Goal: Task Accomplishment & Management: Manage account settings

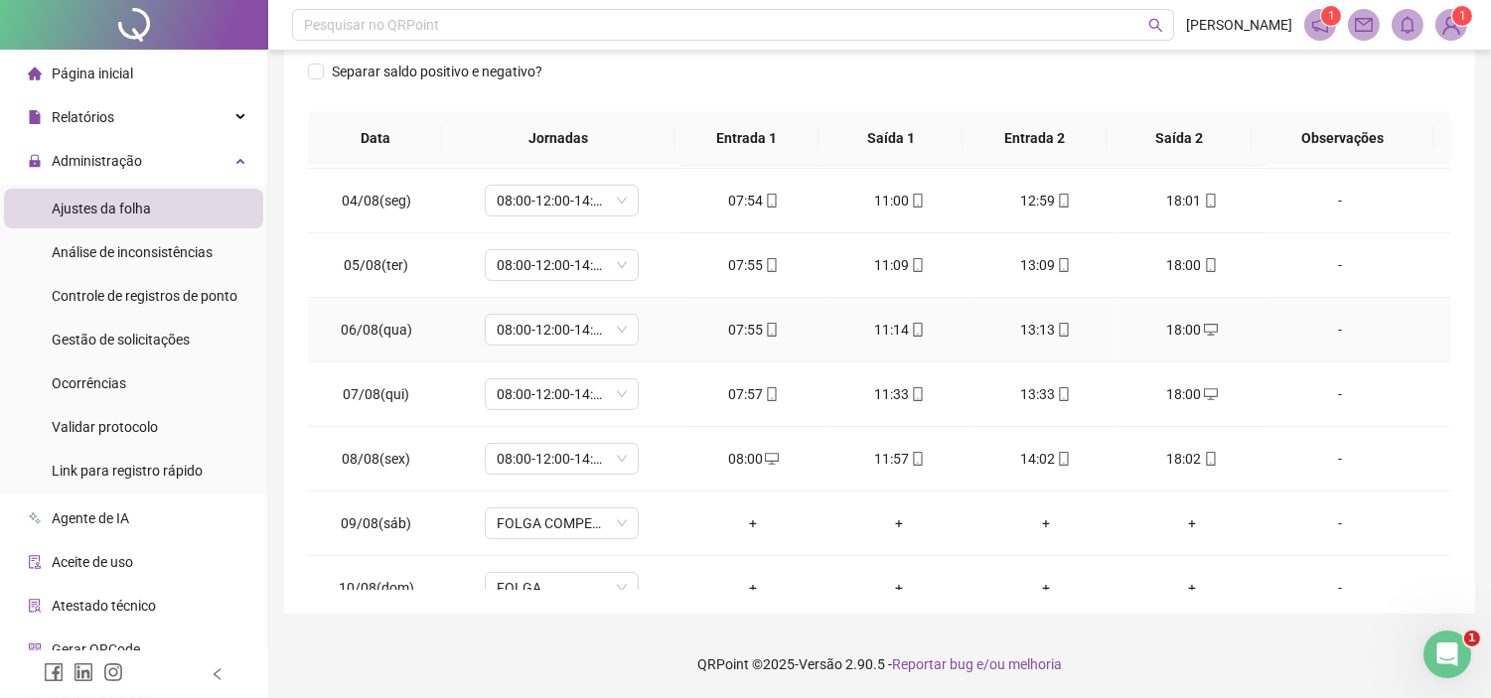
scroll to position [899, 0]
click at [129, 339] on span "Gestão de solicitações" at bounding box center [121, 340] width 138 height 16
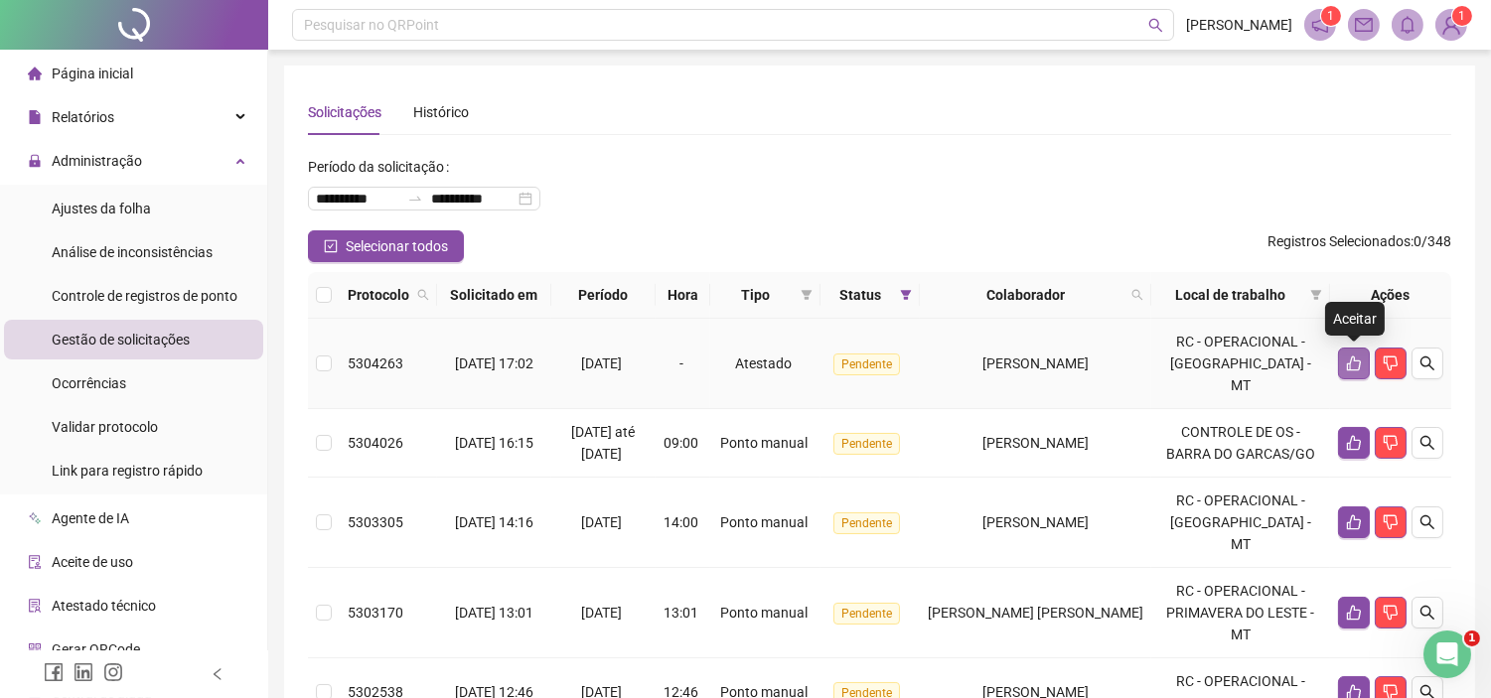
click at [1356, 358] on icon "like" at bounding box center [1354, 364] width 16 height 16
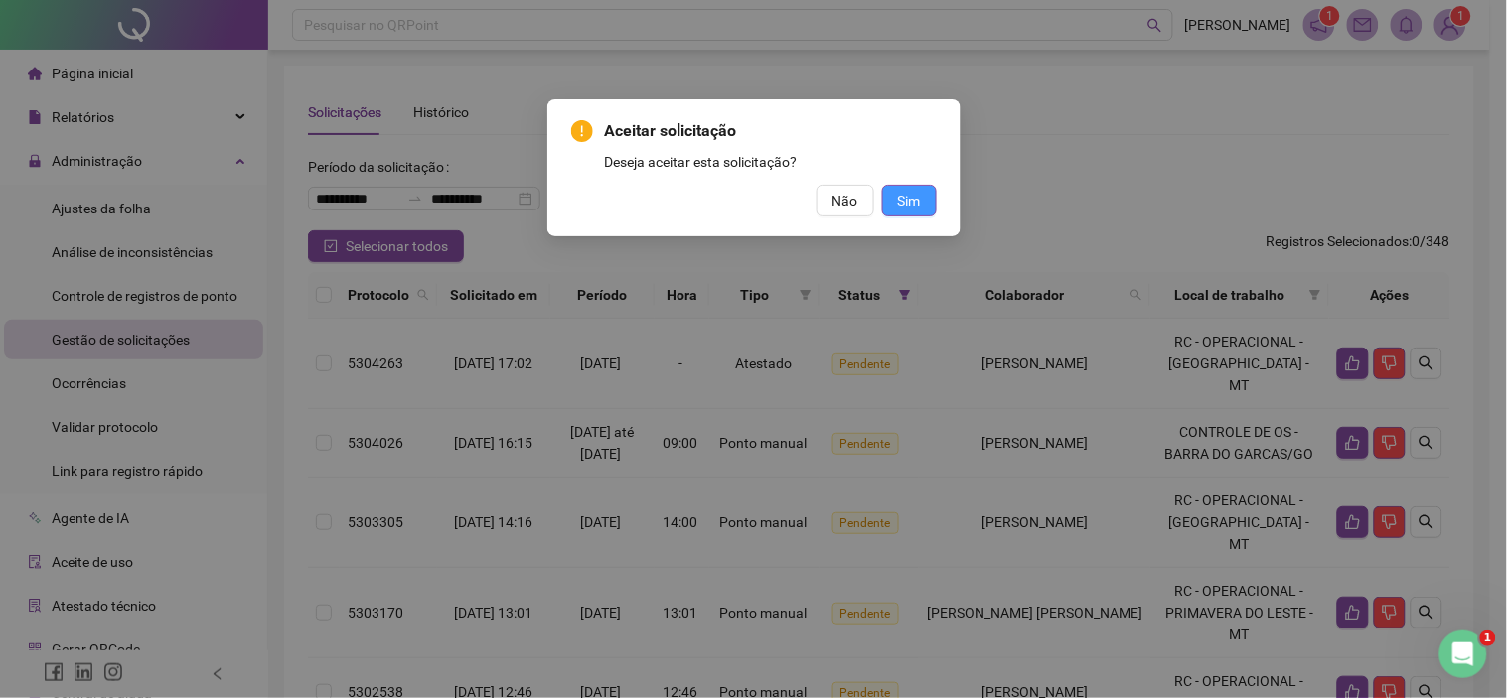
click at [898, 191] on span "Sim" at bounding box center [909, 201] width 23 height 22
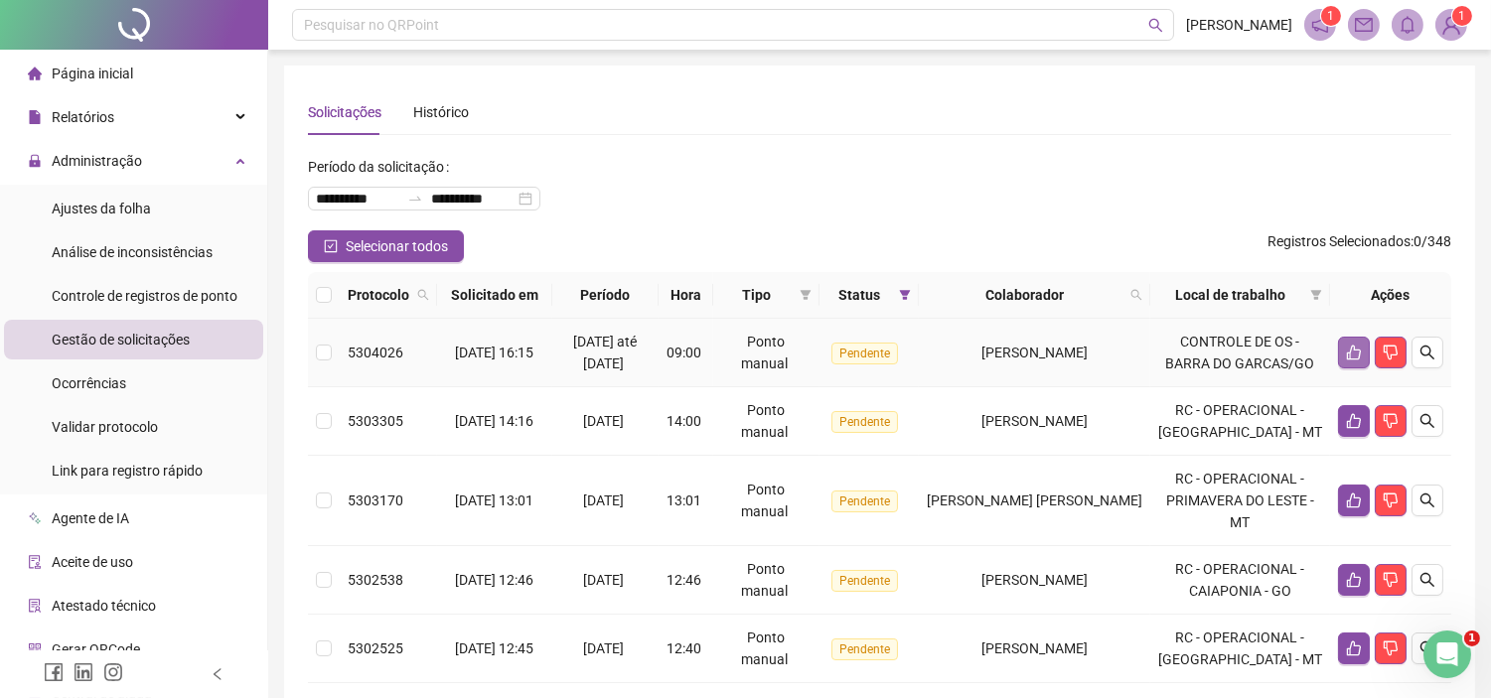
click at [1347, 360] on icon "like" at bounding box center [1354, 353] width 16 height 16
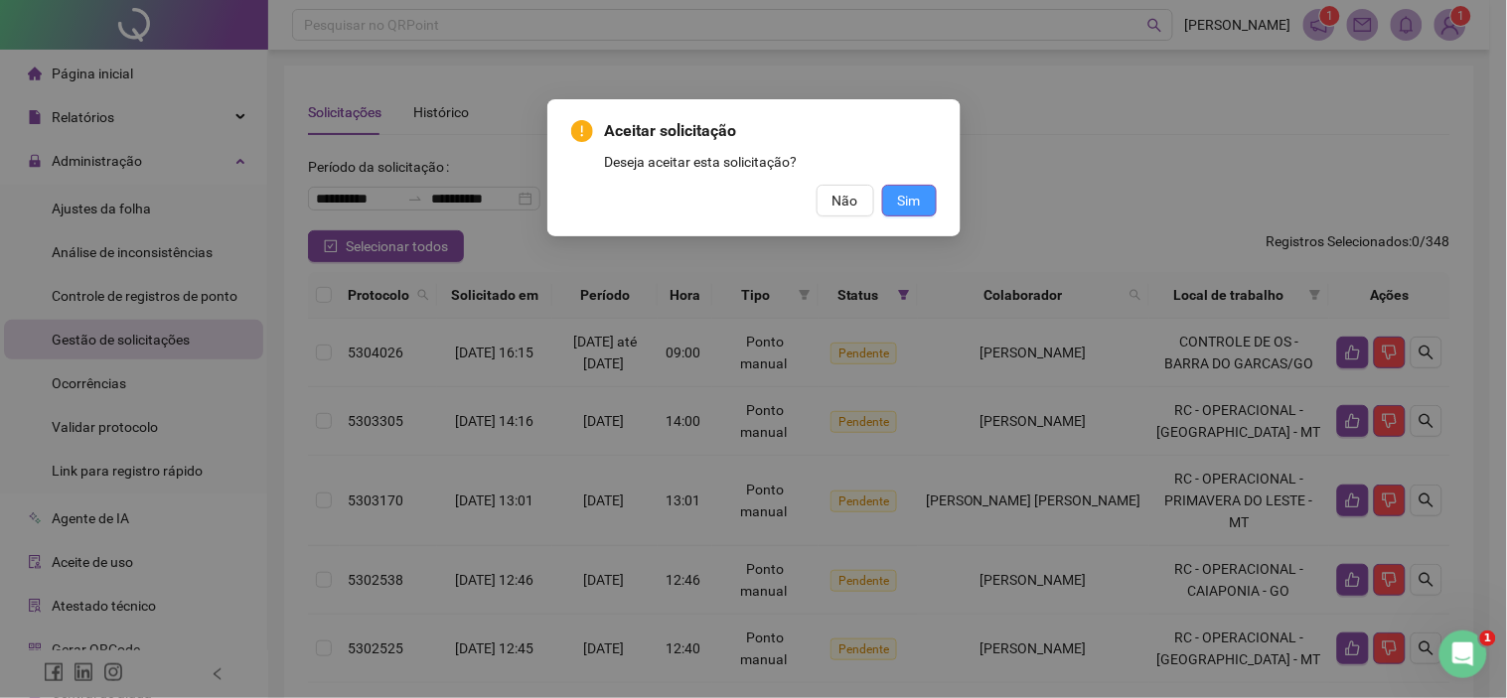
click at [928, 195] on button "Sim" at bounding box center [909, 201] width 55 height 32
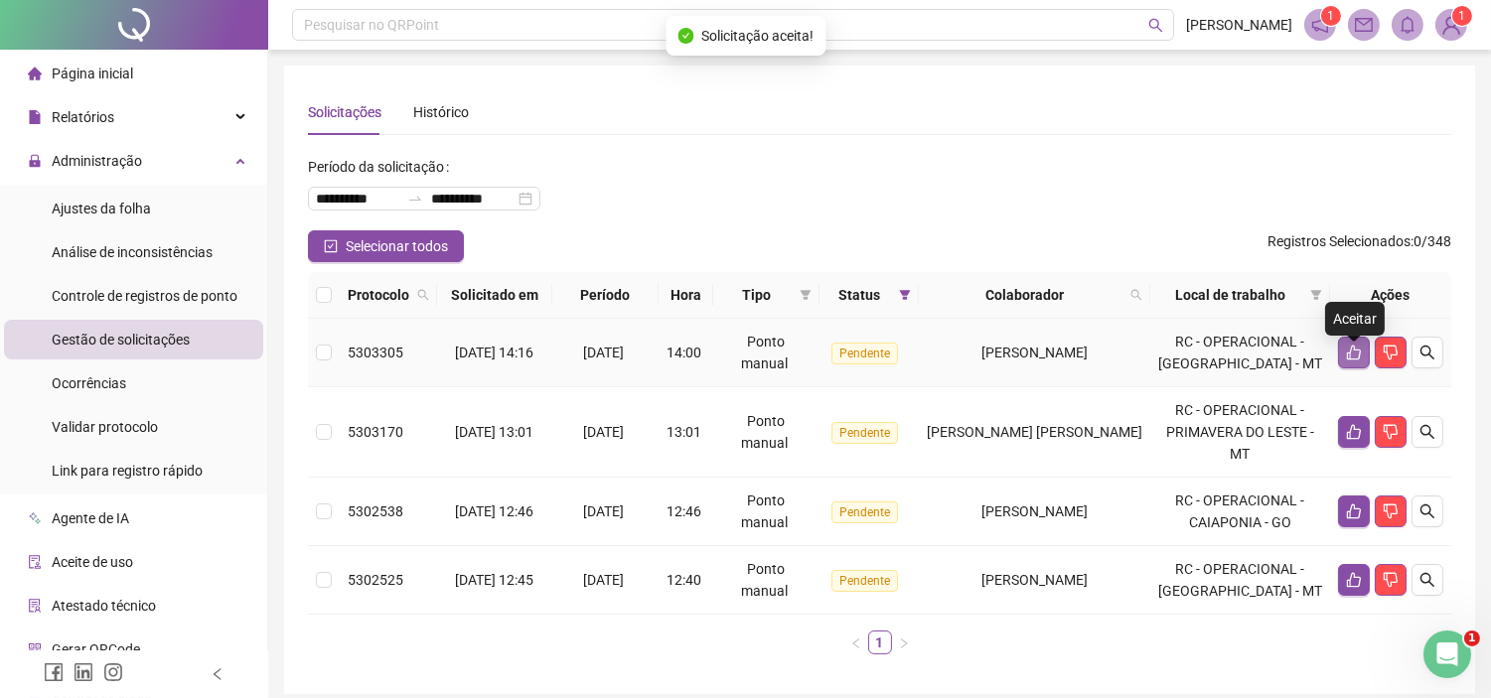
click at [1357, 359] on icon "like" at bounding box center [1354, 353] width 16 height 16
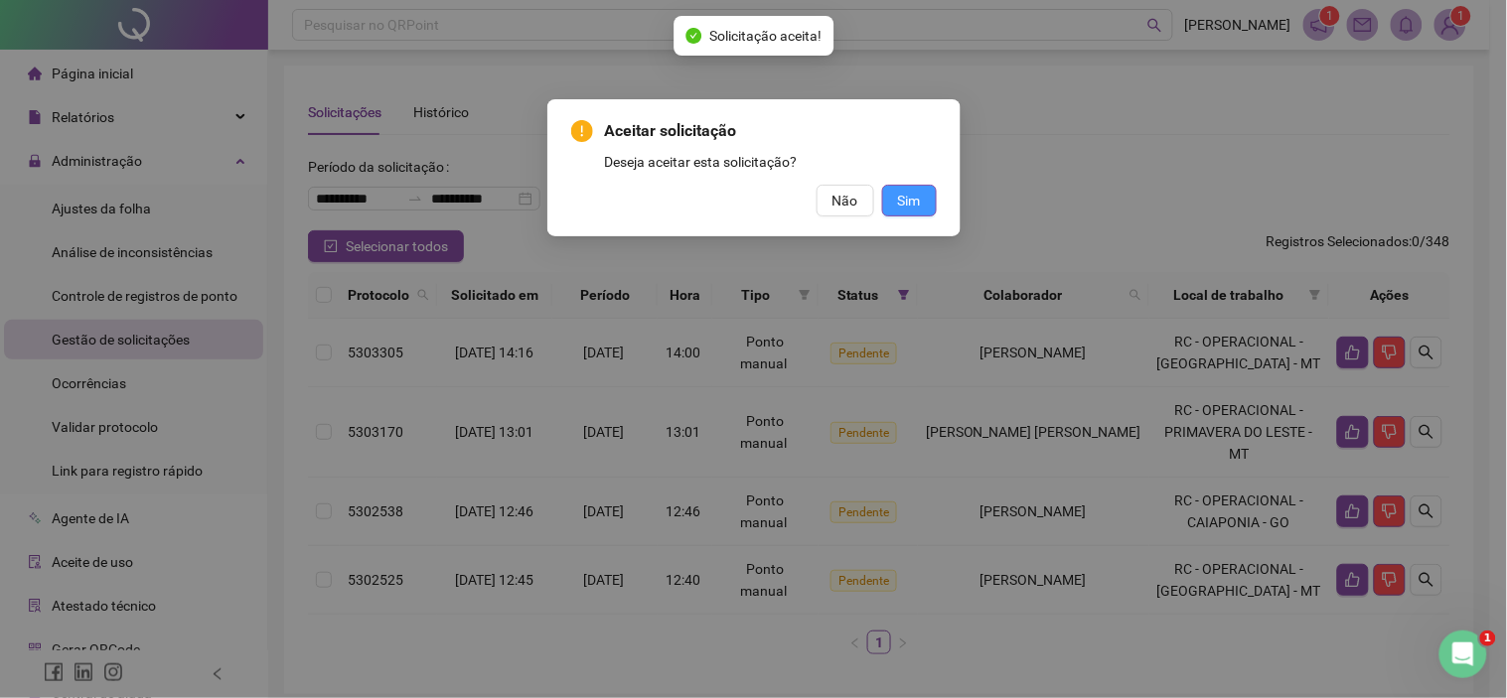
click at [907, 194] on span "Sim" at bounding box center [909, 201] width 23 height 22
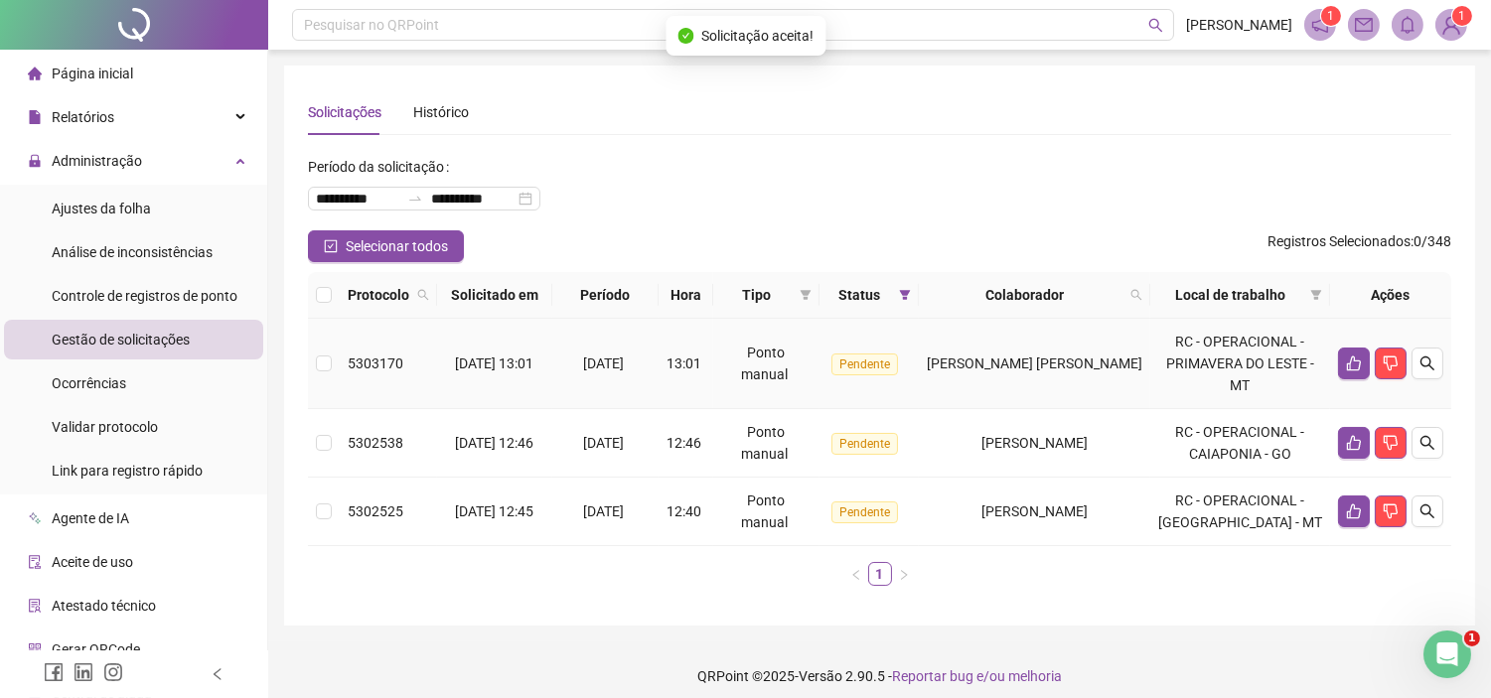
click at [1336, 362] on td at bounding box center [1390, 364] width 121 height 90
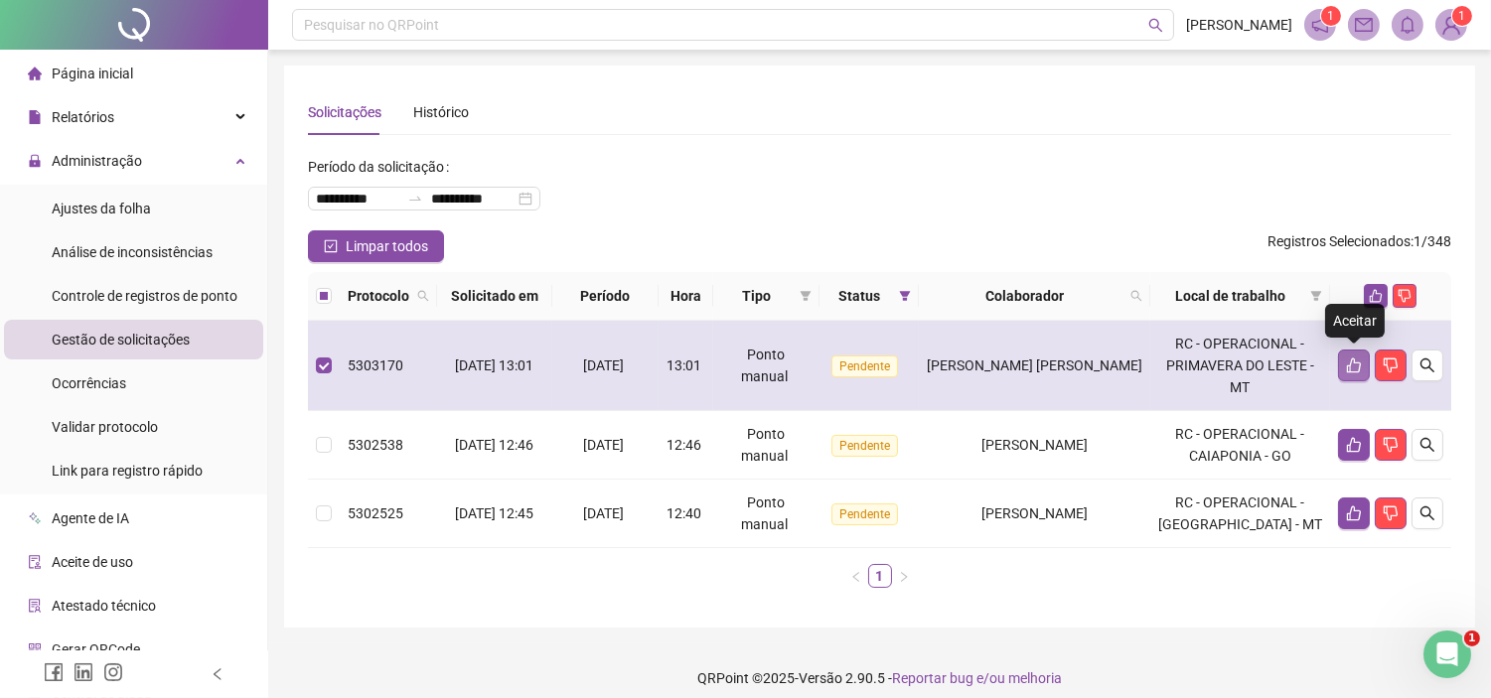
click at [1356, 359] on icon "like" at bounding box center [1354, 366] width 16 height 16
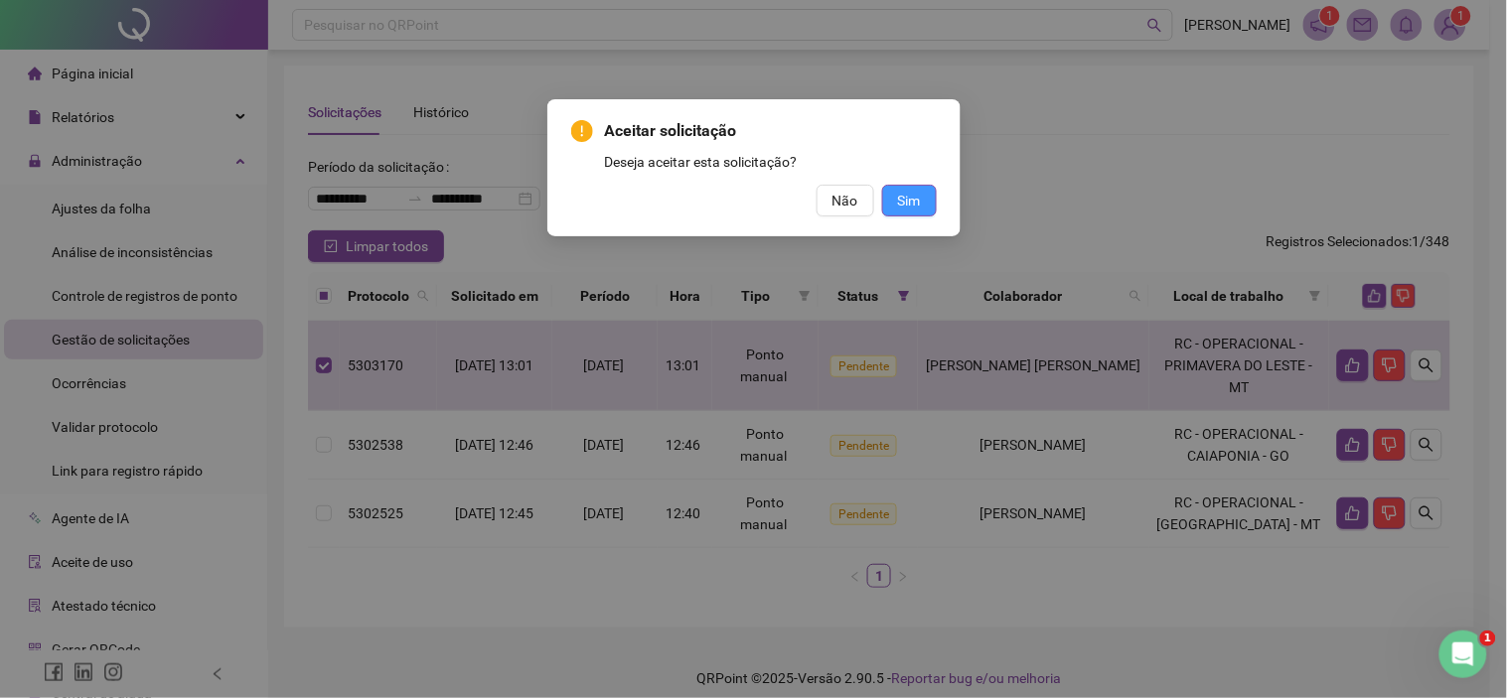
click at [885, 196] on button "Sim" at bounding box center [909, 201] width 55 height 32
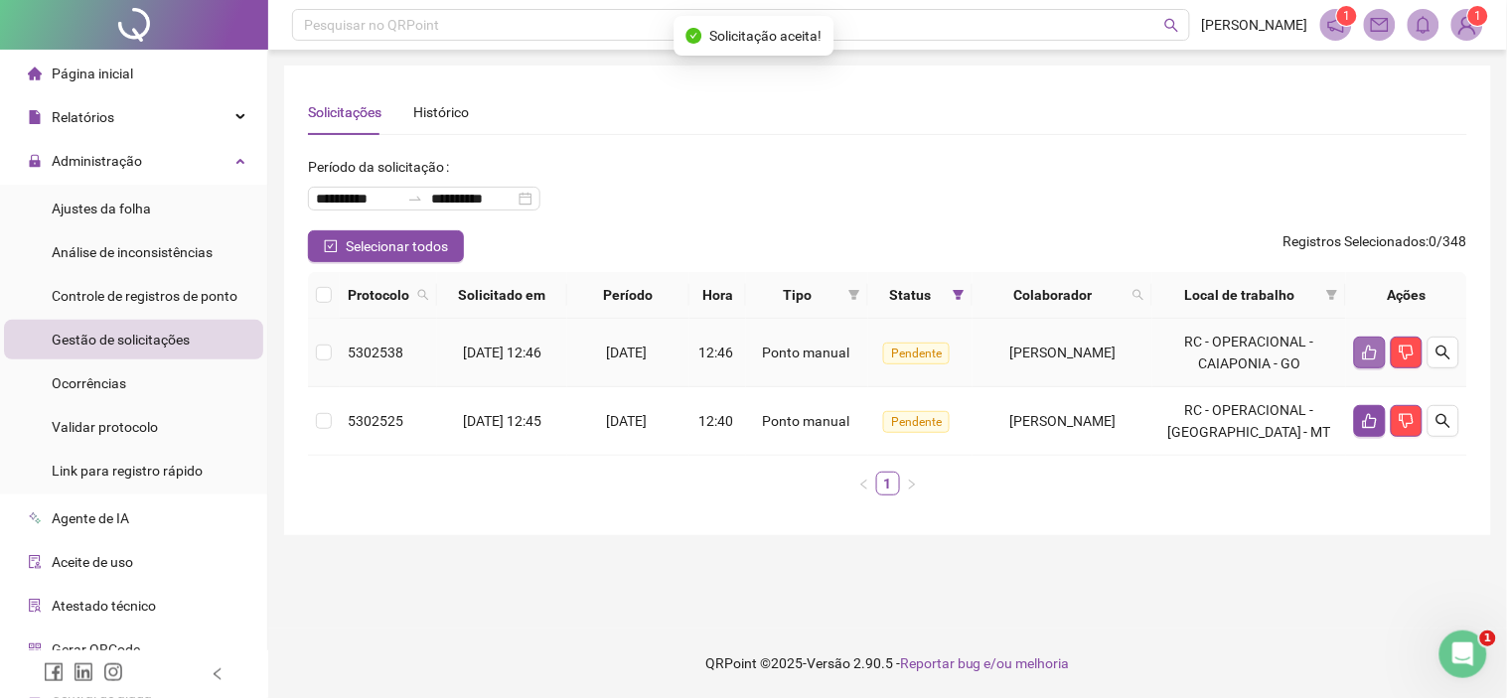
click at [1370, 358] on icon "like" at bounding box center [1370, 353] width 16 height 16
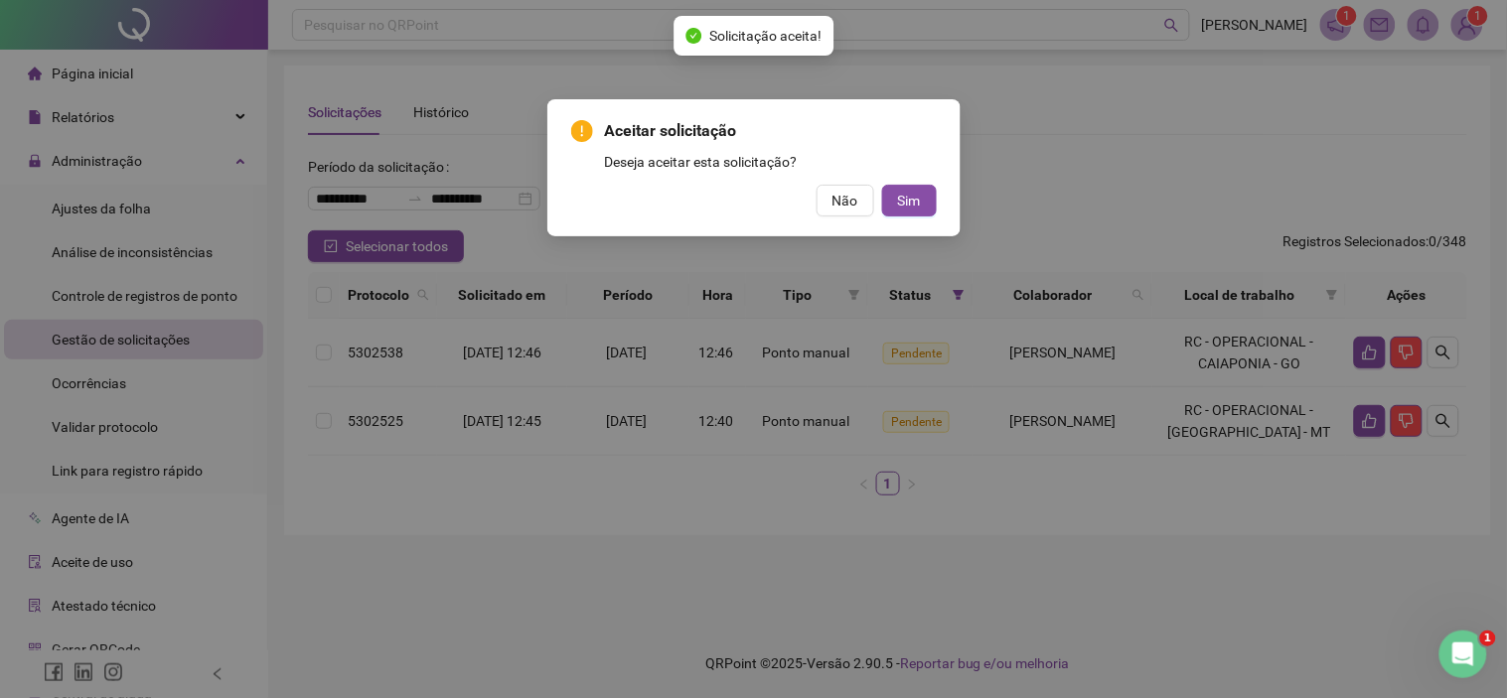
click at [908, 213] on button "Sim" at bounding box center [909, 201] width 55 height 32
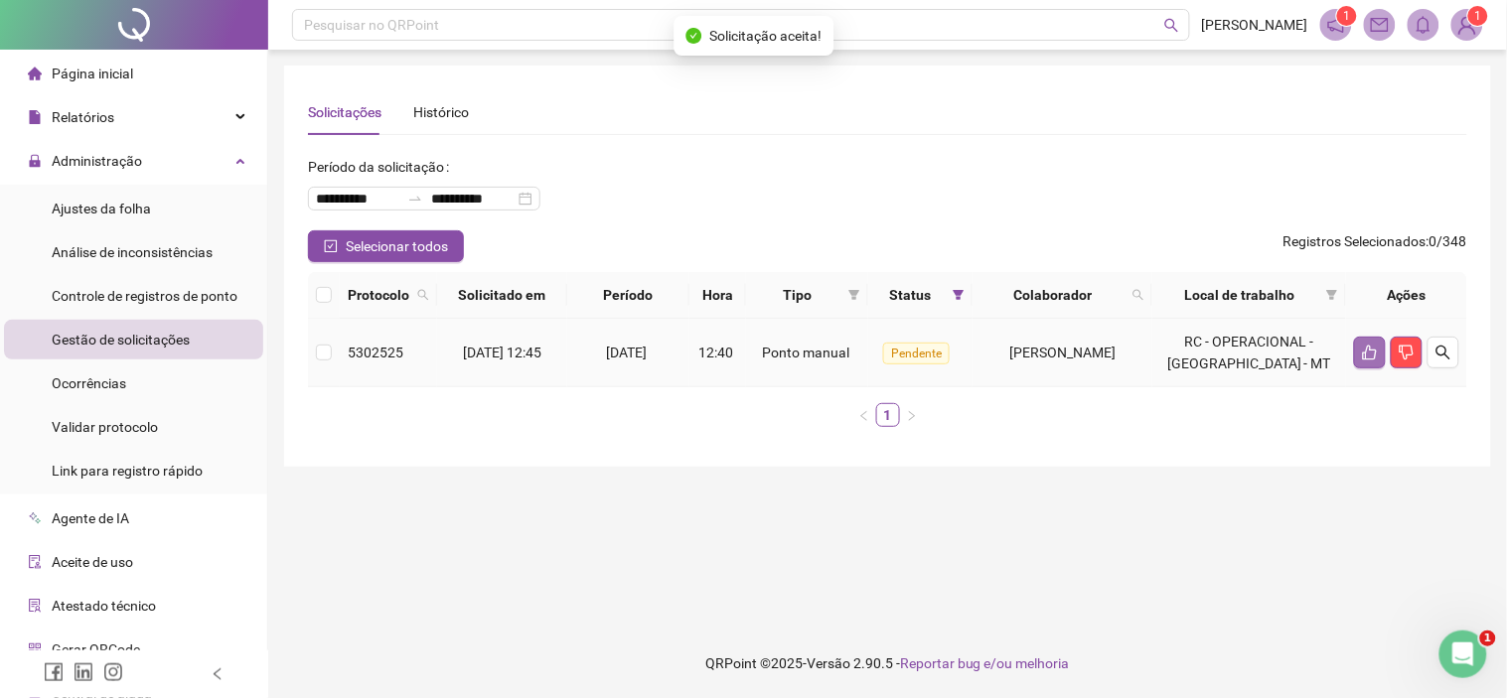
click at [1362, 368] on button "button" at bounding box center [1370, 353] width 32 height 32
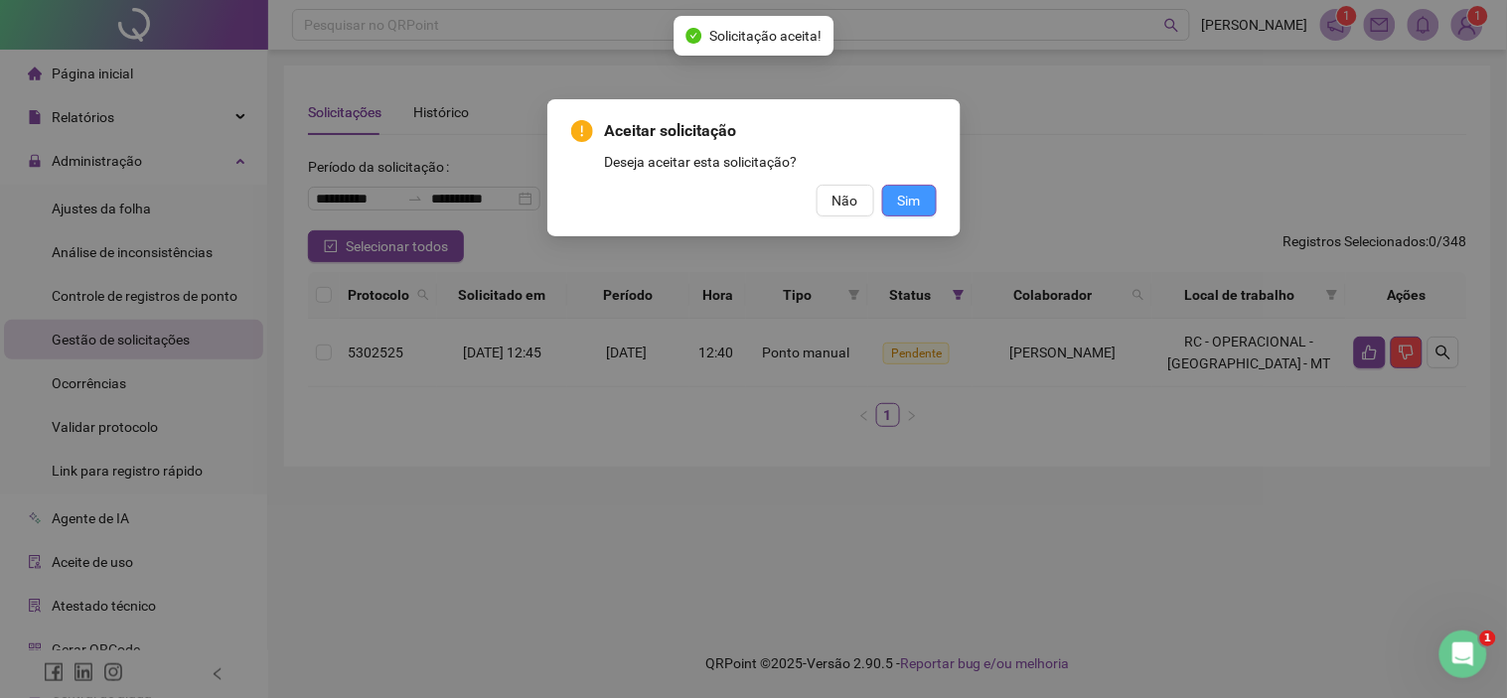
click at [925, 193] on button "Sim" at bounding box center [909, 201] width 55 height 32
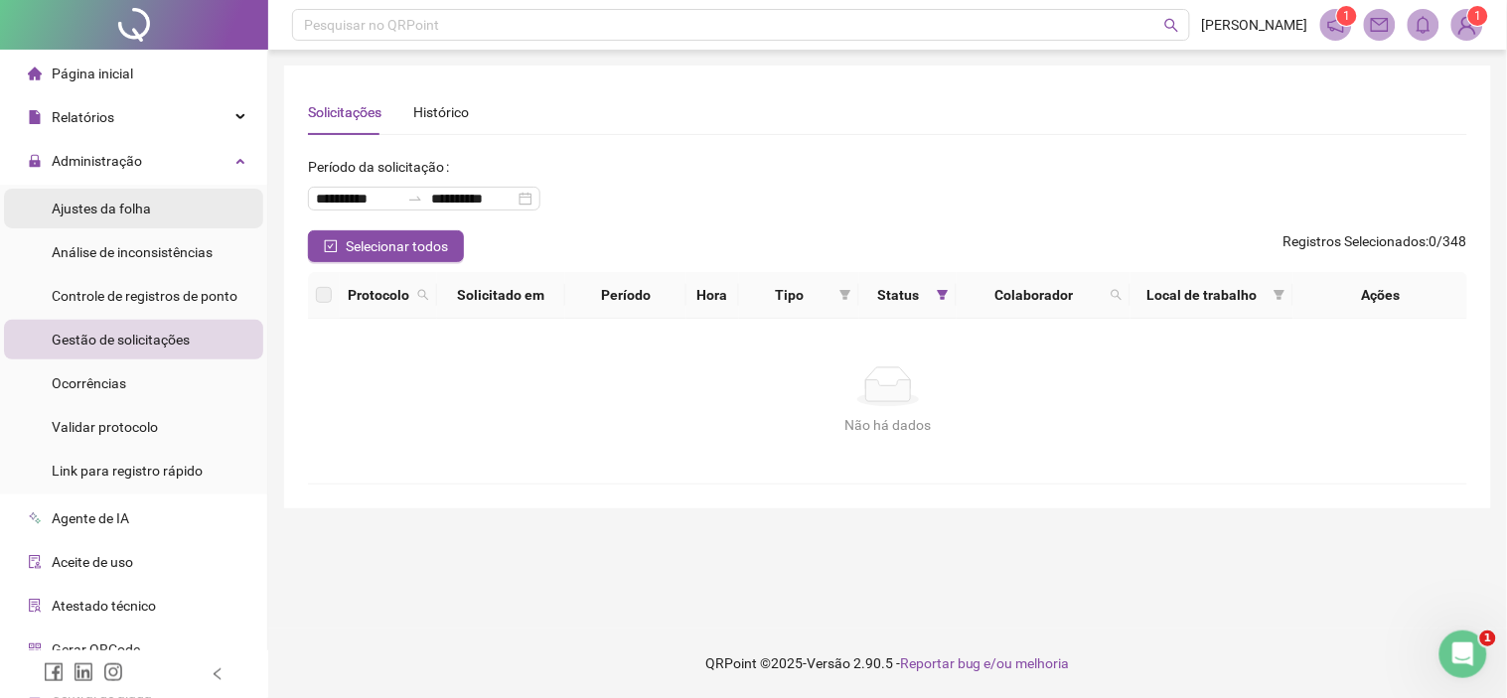
click at [76, 219] on div "Ajustes da folha" at bounding box center [101, 209] width 99 height 40
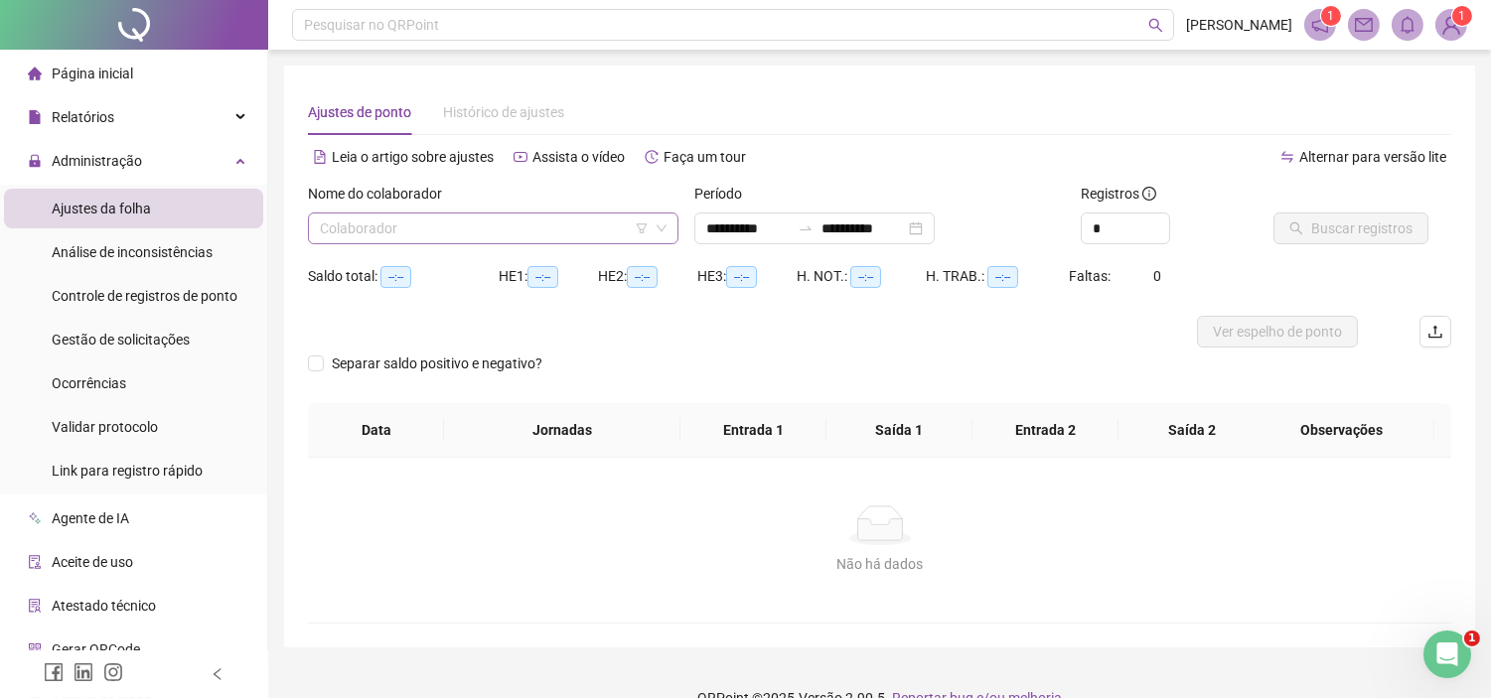
click at [484, 219] on input "search" at bounding box center [484, 229] width 329 height 30
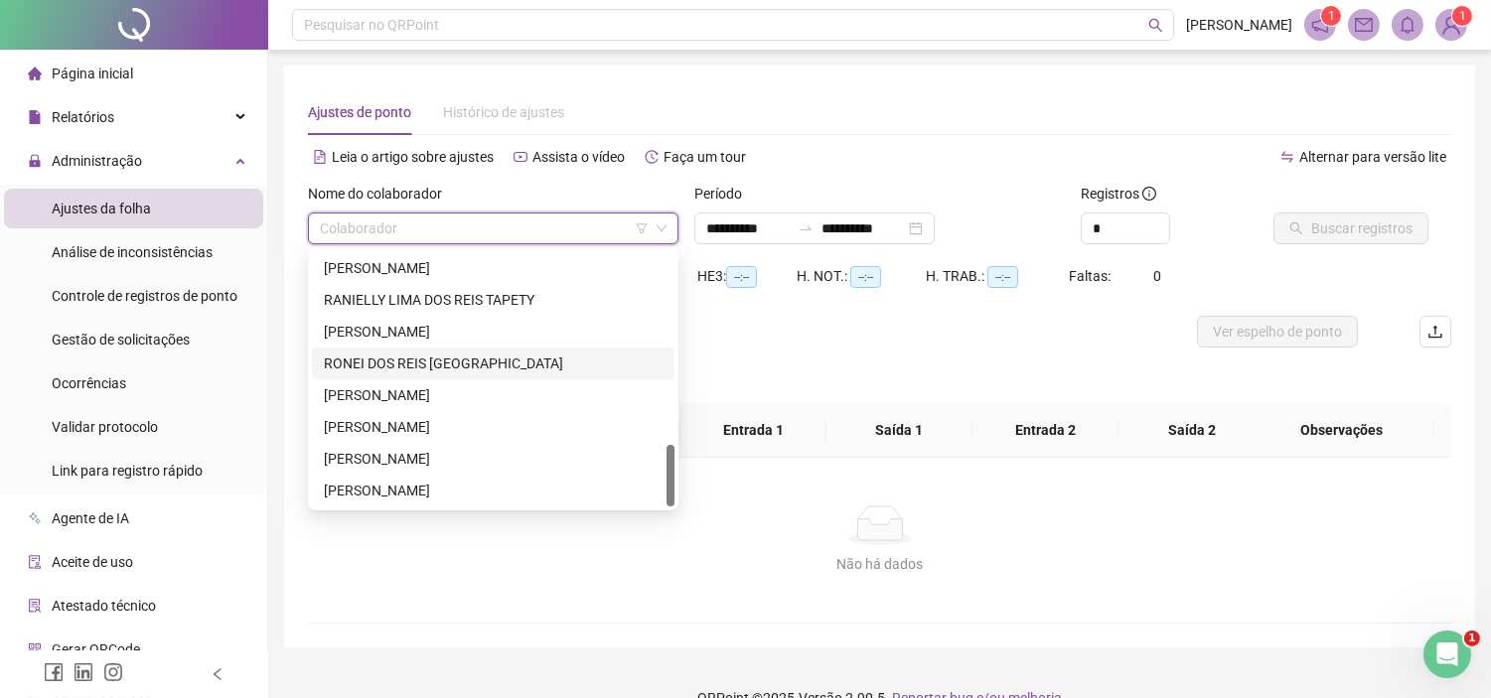
scroll to position [34, 0]
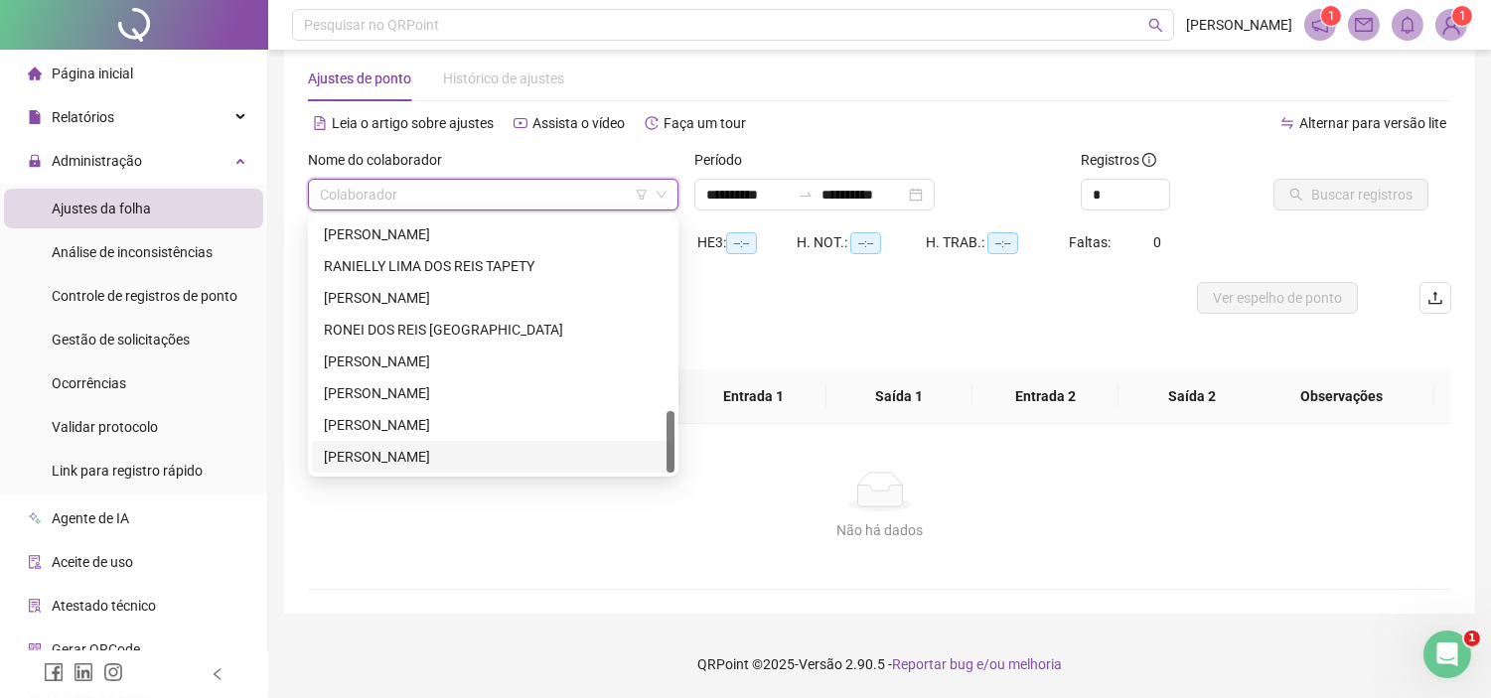
click at [341, 465] on div "[PERSON_NAME]" at bounding box center [493, 457] width 339 height 22
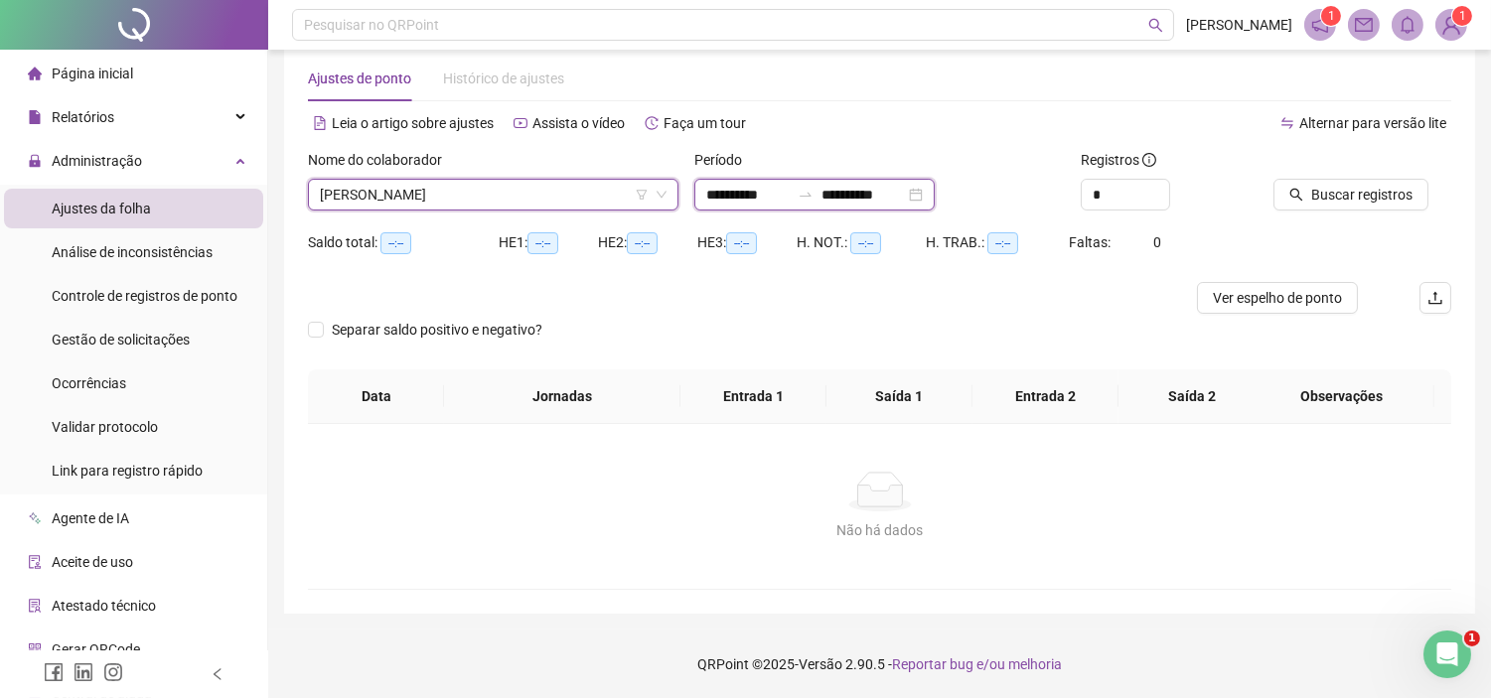
click at [729, 197] on input "**********" at bounding box center [747, 195] width 83 height 22
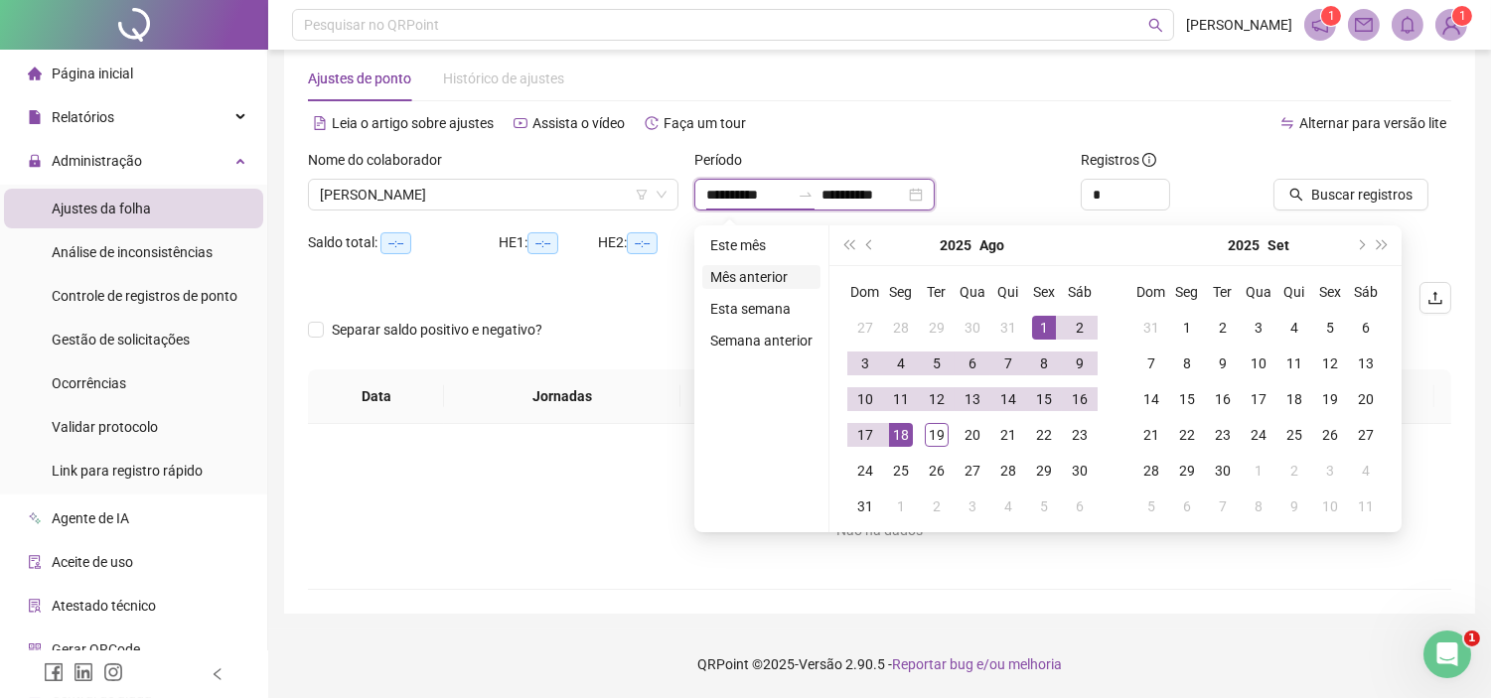
type input "**********"
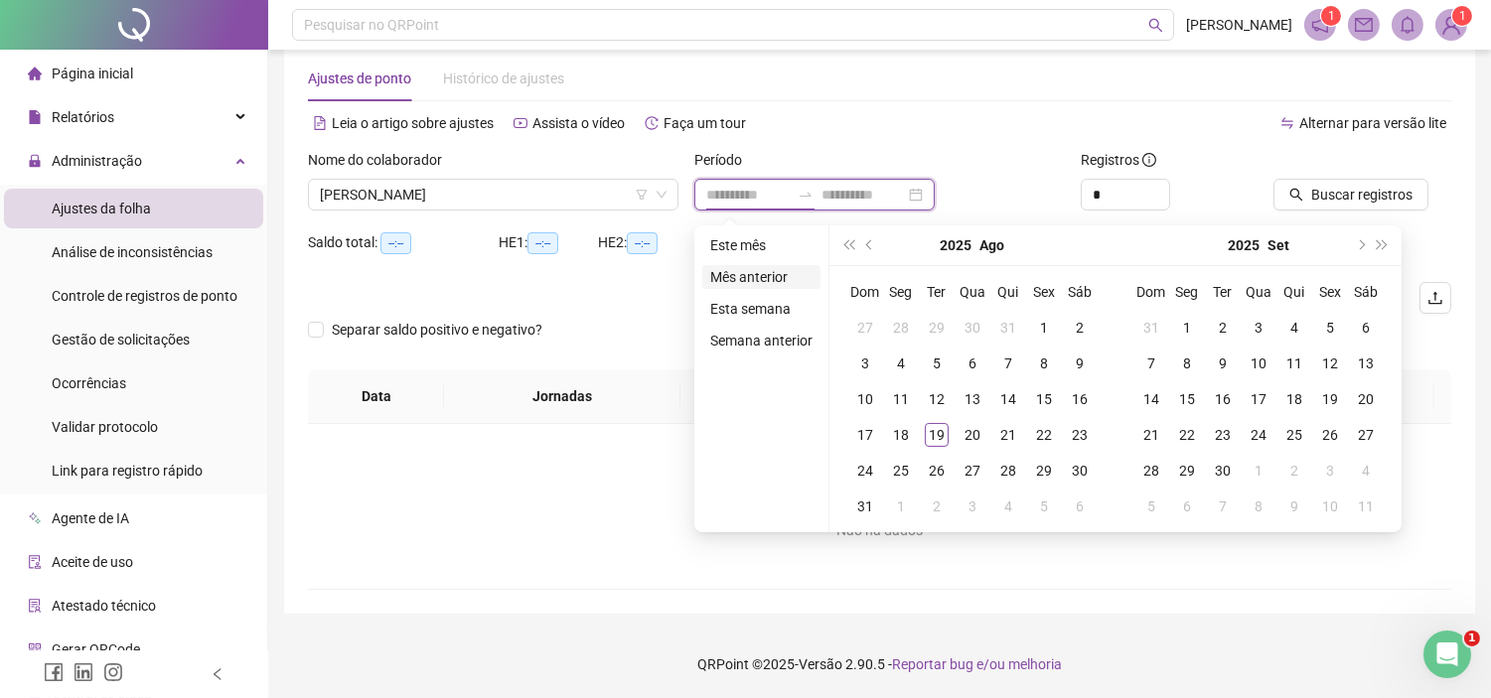
type input "**********"
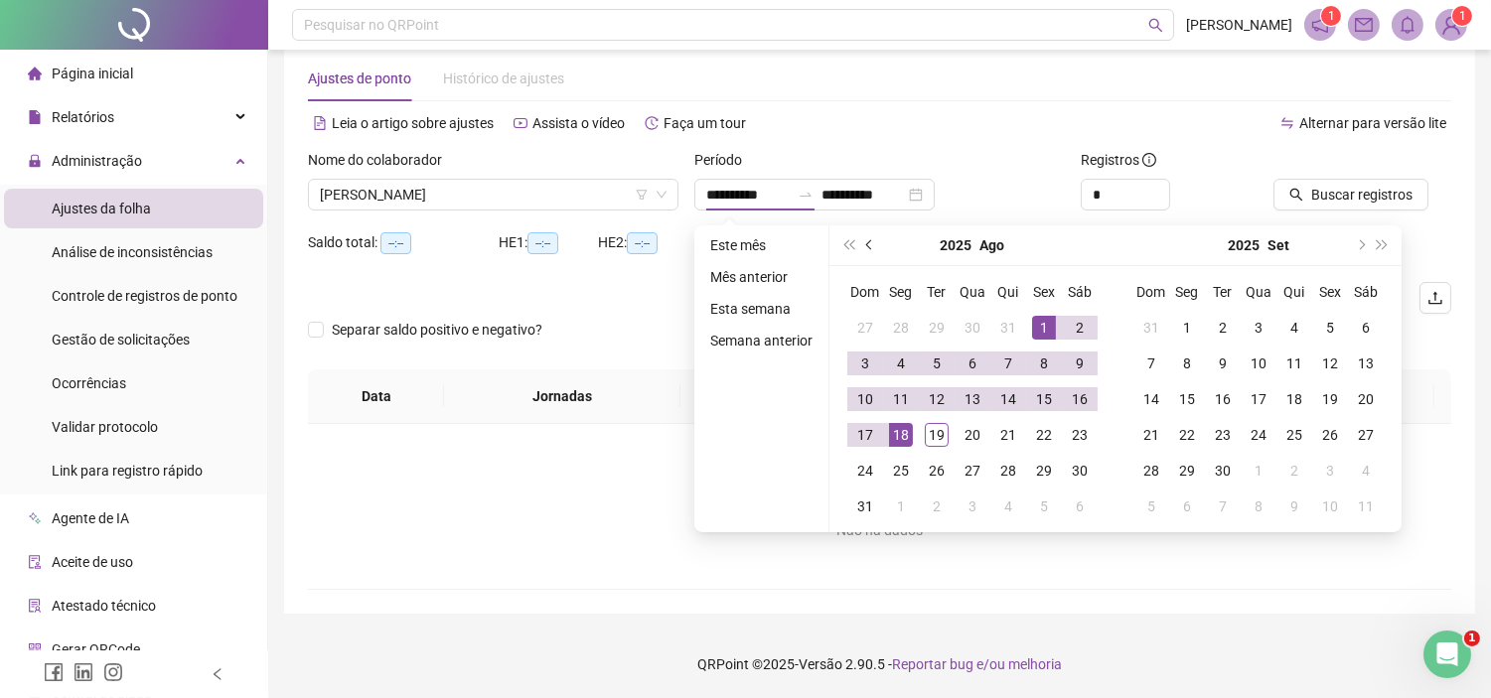
click at [868, 236] on button "prev-year" at bounding box center [870, 245] width 22 height 40
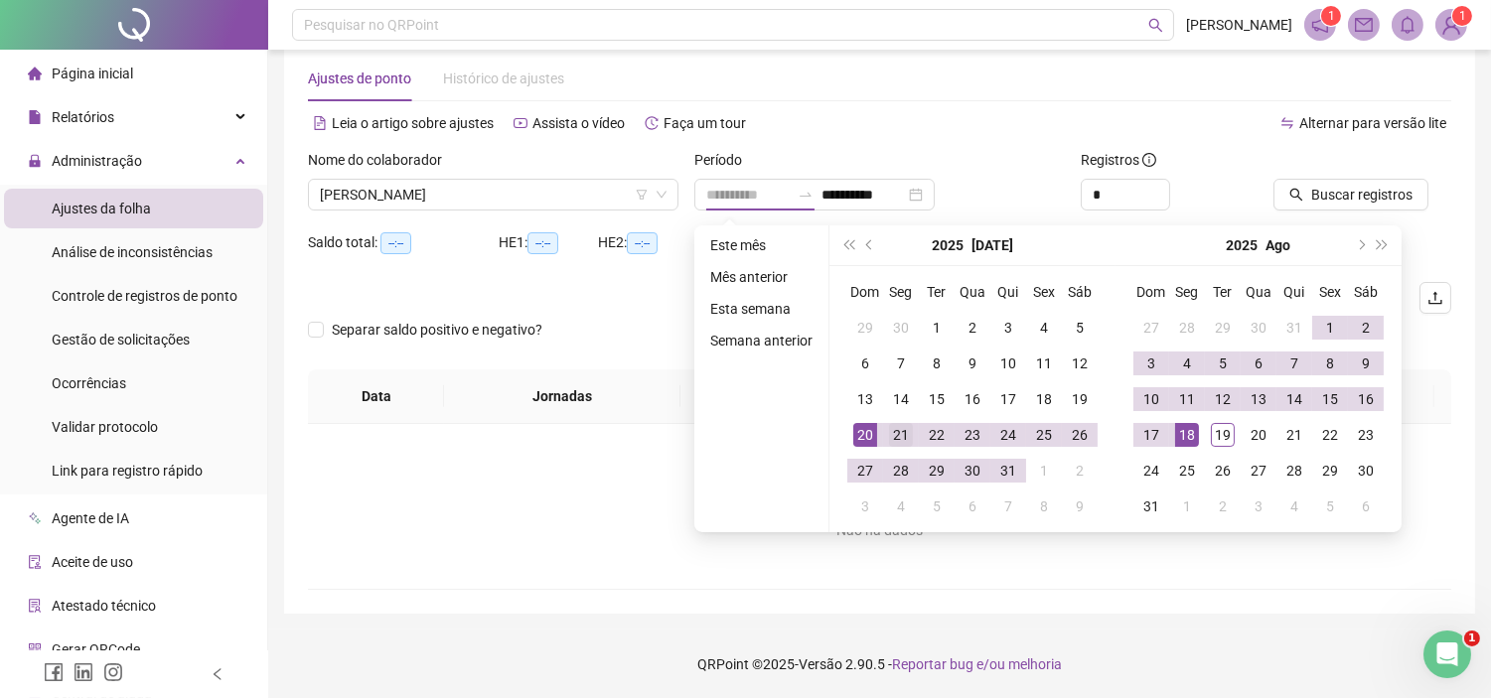
type input "**********"
click at [908, 423] on div "21" at bounding box center [901, 435] width 24 height 24
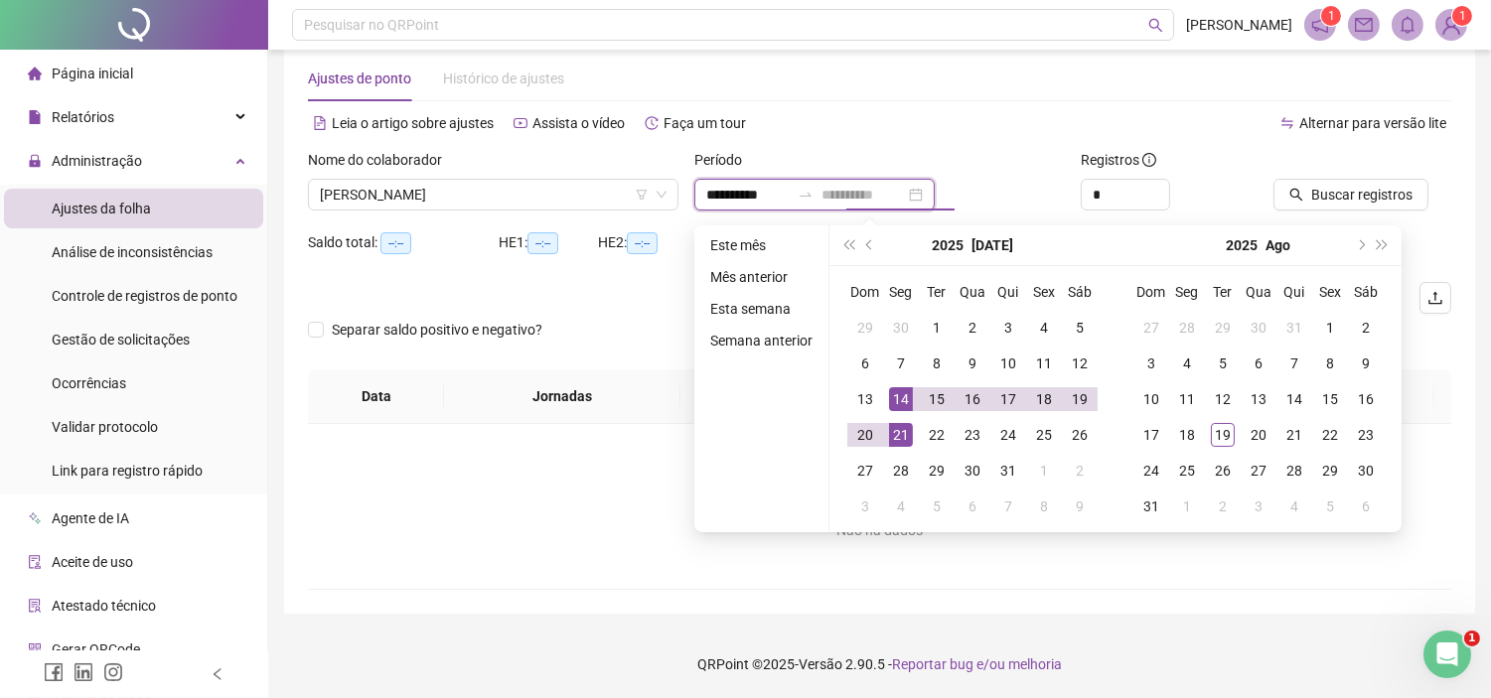
type input "**********"
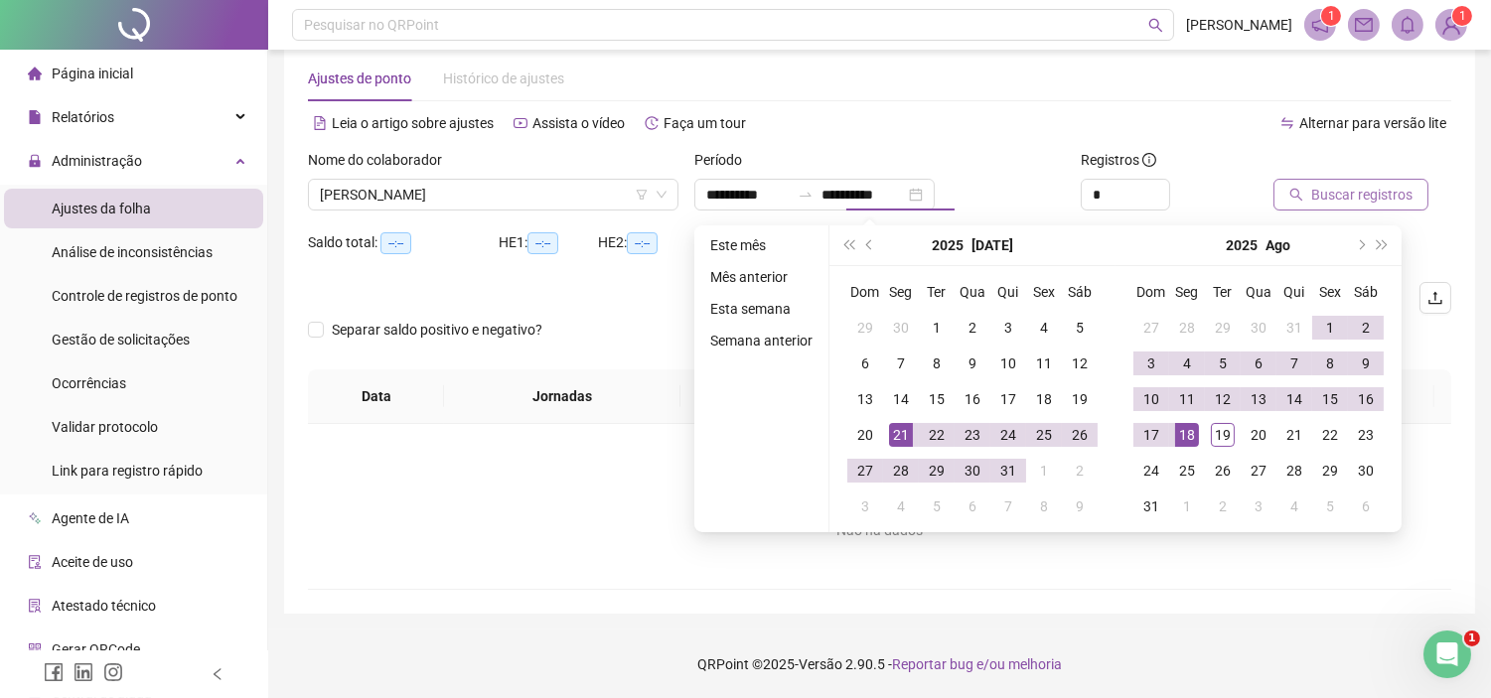
click at [1319, 201] on span "Buscar registros" at bounding box center [1361, 195] width 101 height 22
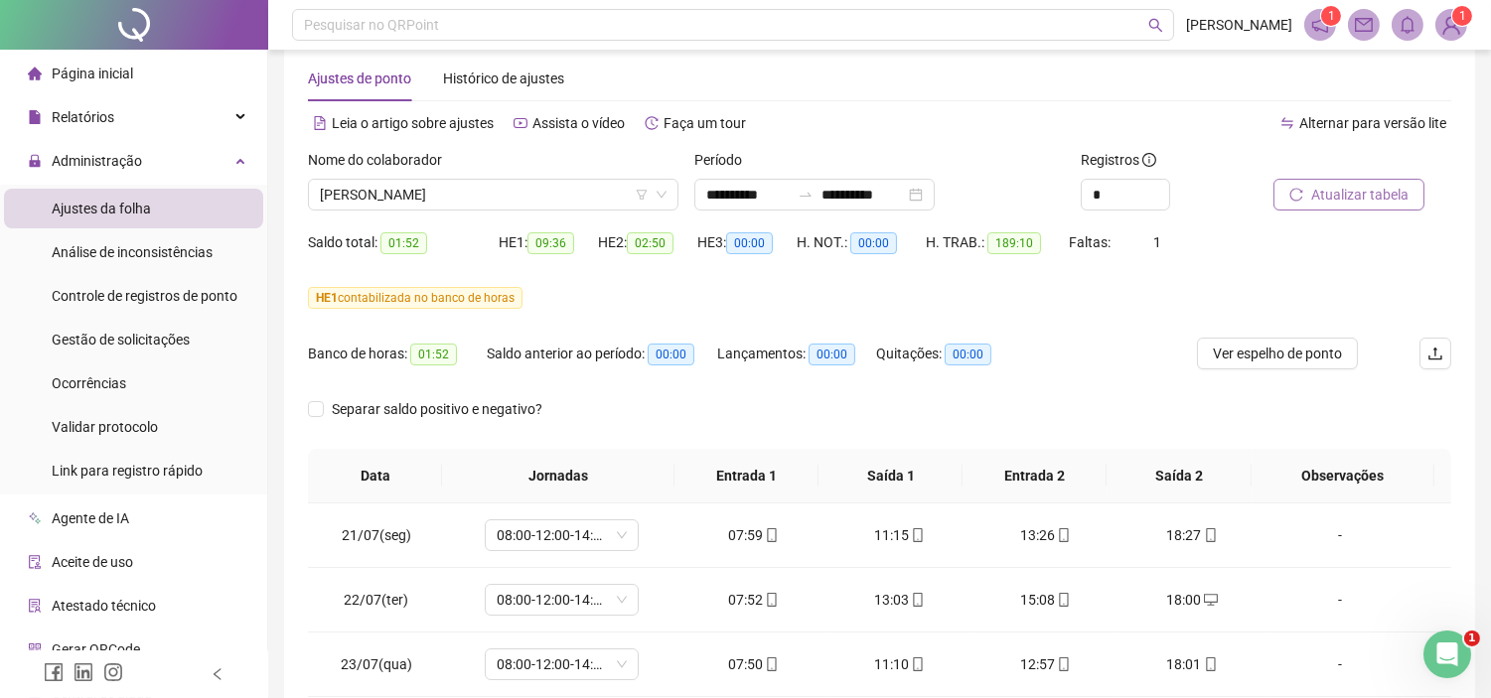
click at [1318, 194] on span "Atualizar tabela" at bounding box center [1359, 195] width 97 height 22
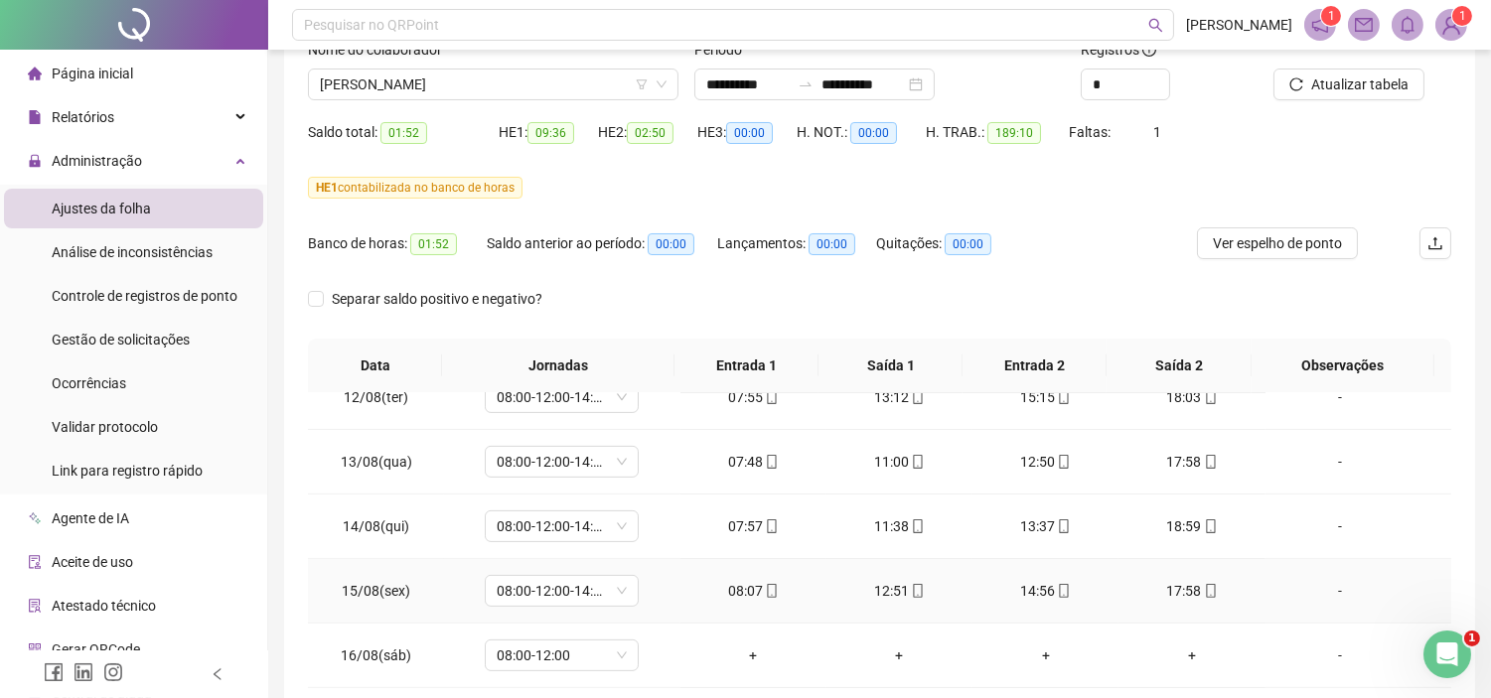
scroll to position [1451, 0]
click at [616, 647] on span "08:00-12:00" at bounding box center [562, 656] width 130 height 30
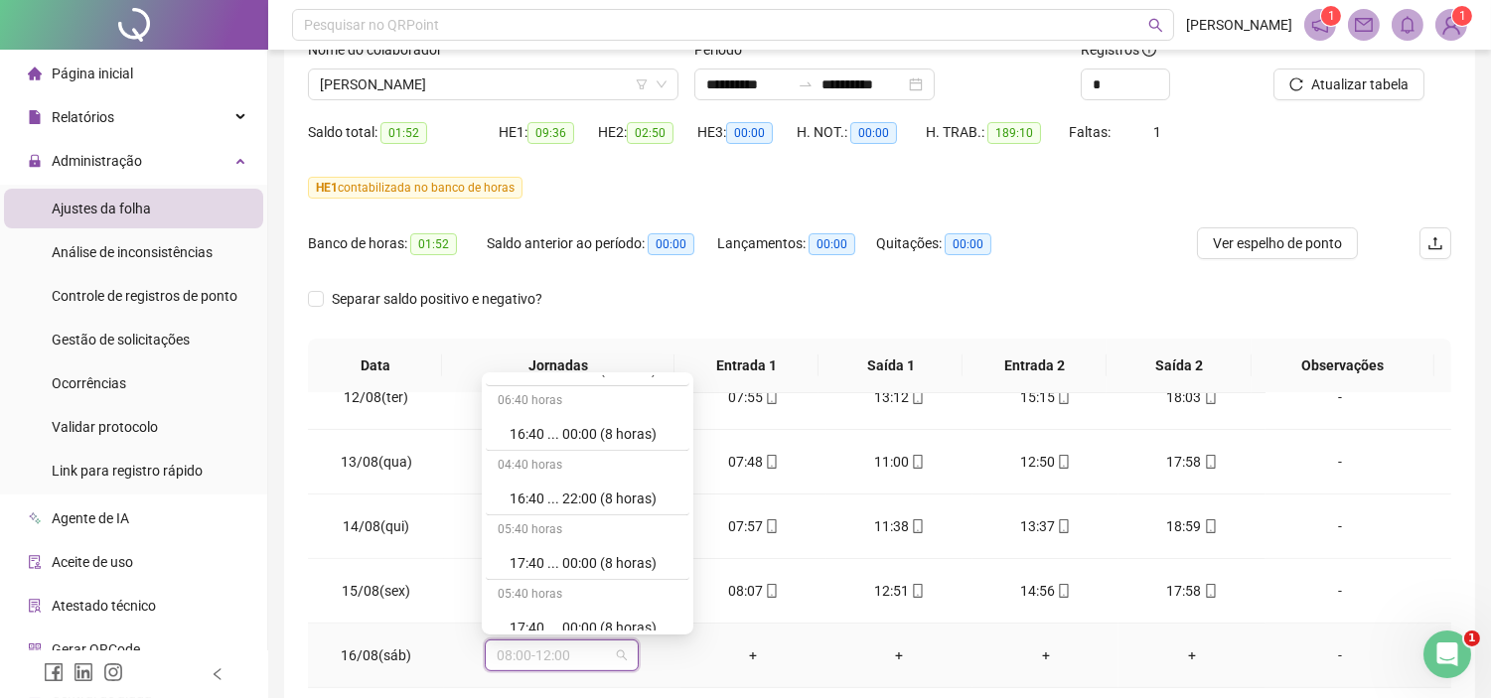
scroll to position [11833, 0]
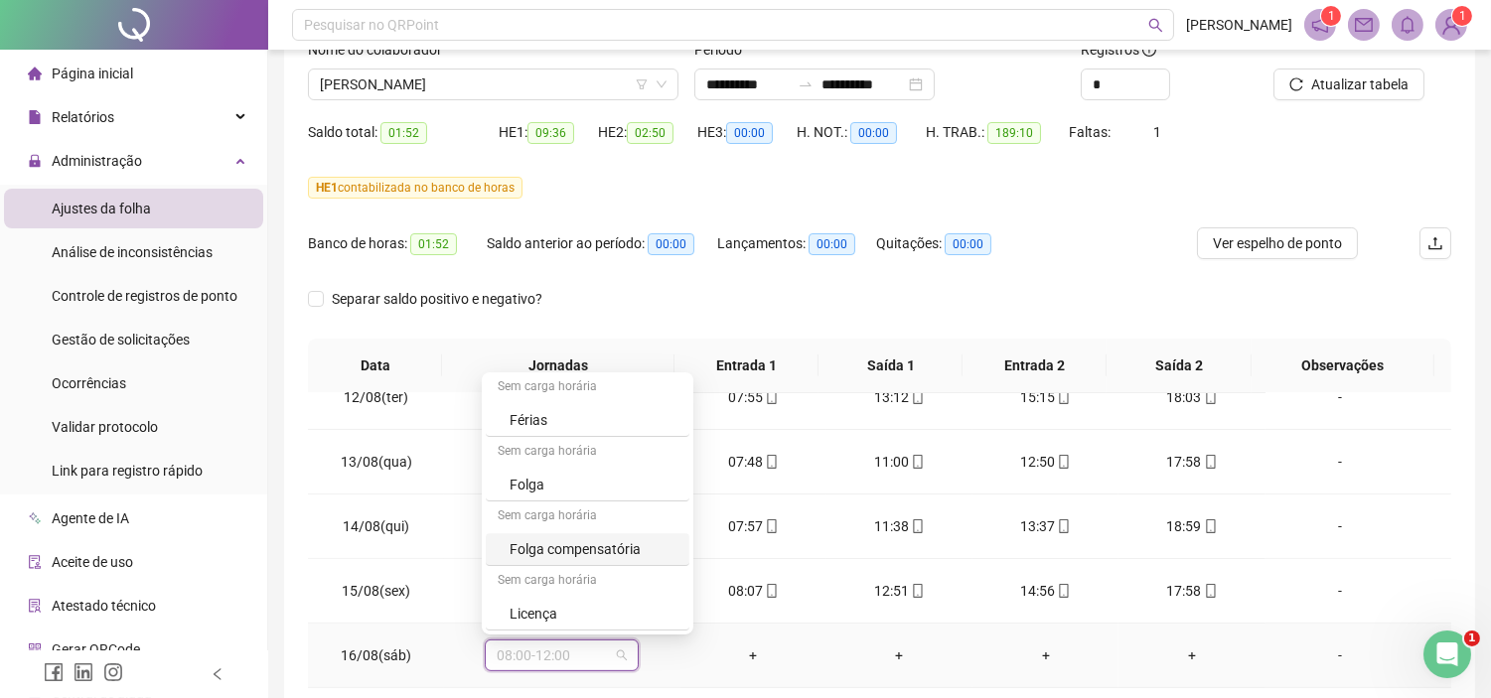
click at [552, 544] on div "Folga compensatória" at bounding box center [593, 549] width 168 height 22
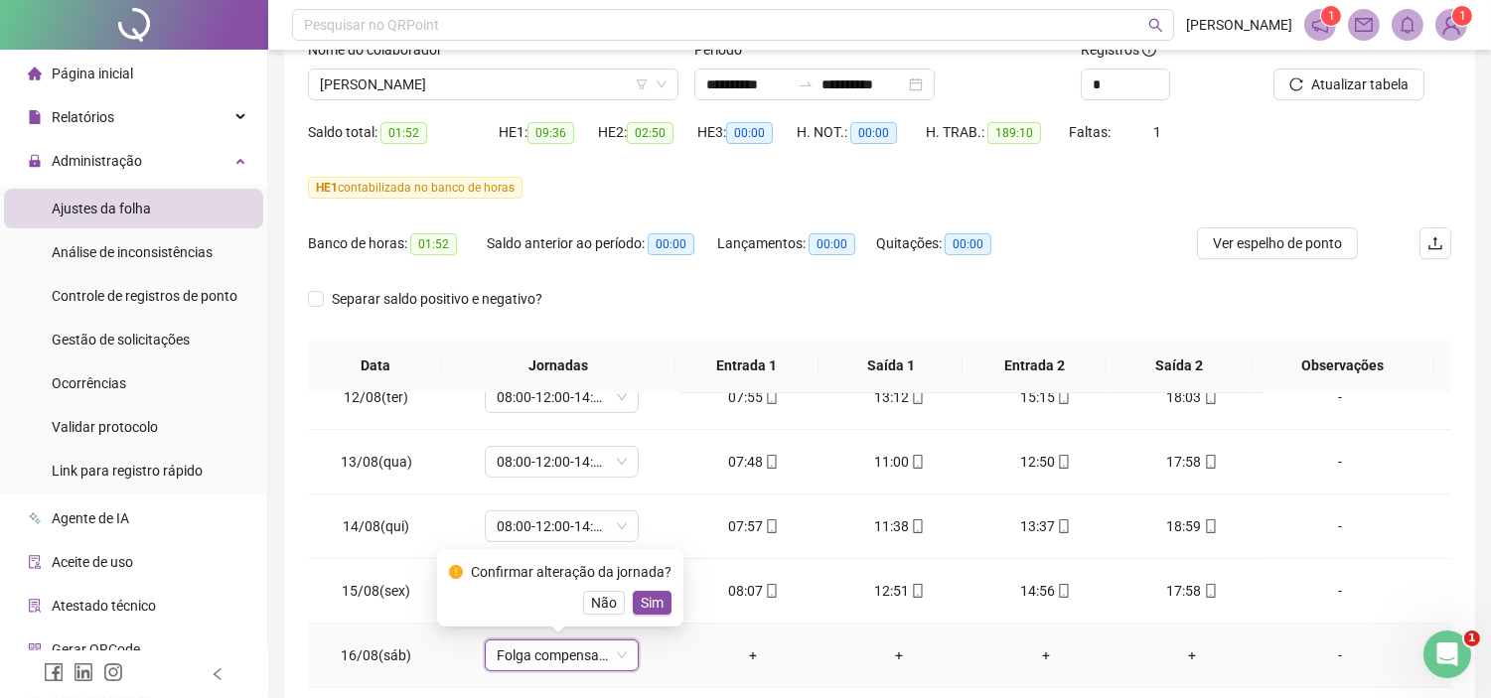
click at [633, 599] on button "Sim" at bounding box center [652, 603] width 39 height 24
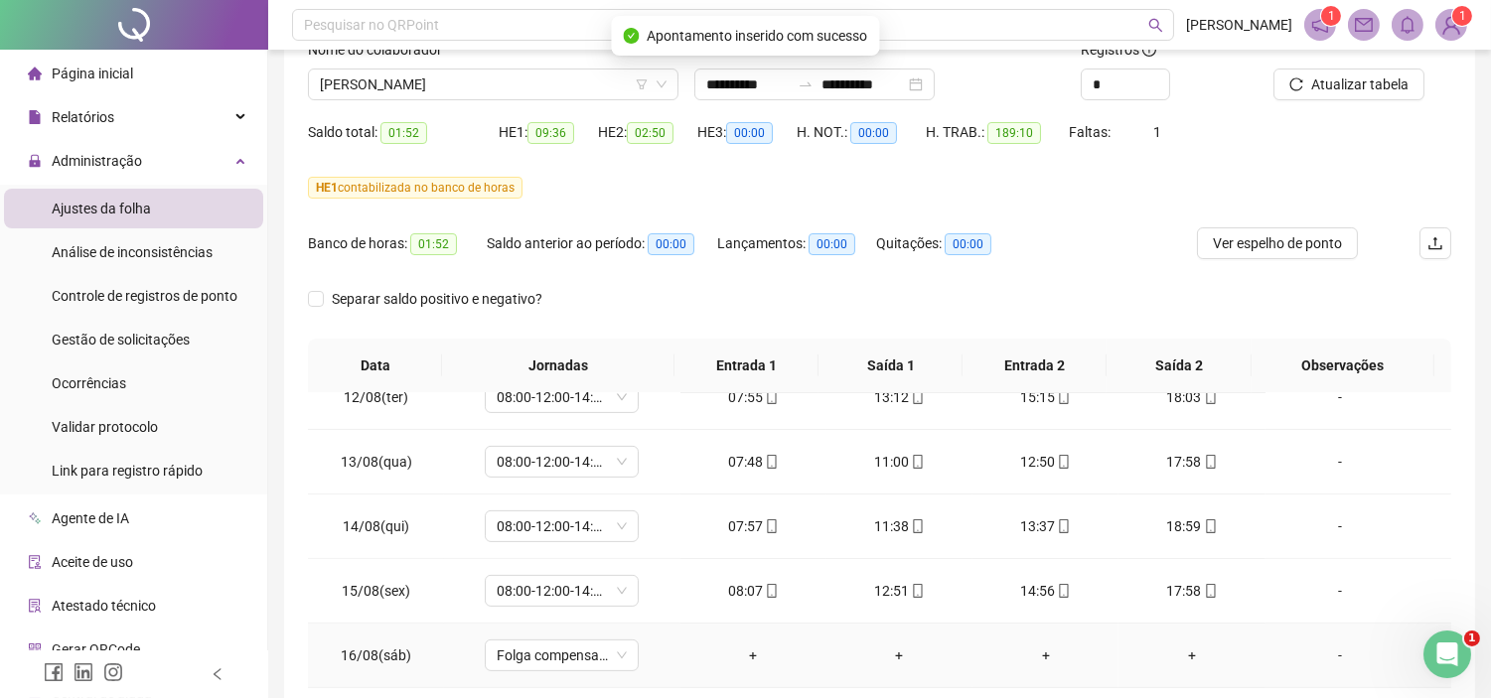
click at [1324, 651] on div "-" at bounding box center [1339, 656] width 117 height 22
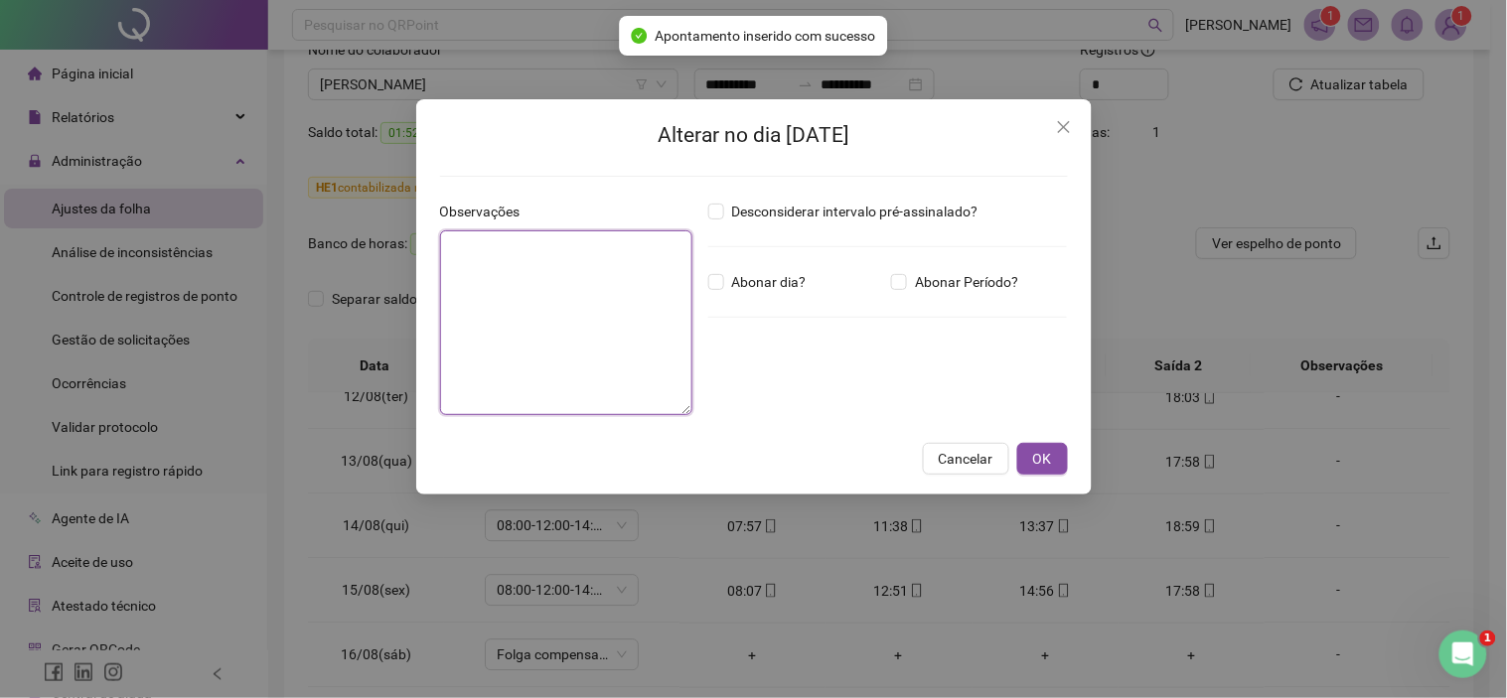
click at [514, 248] on textarea at bounding box center [566, 322] width 252 height 185
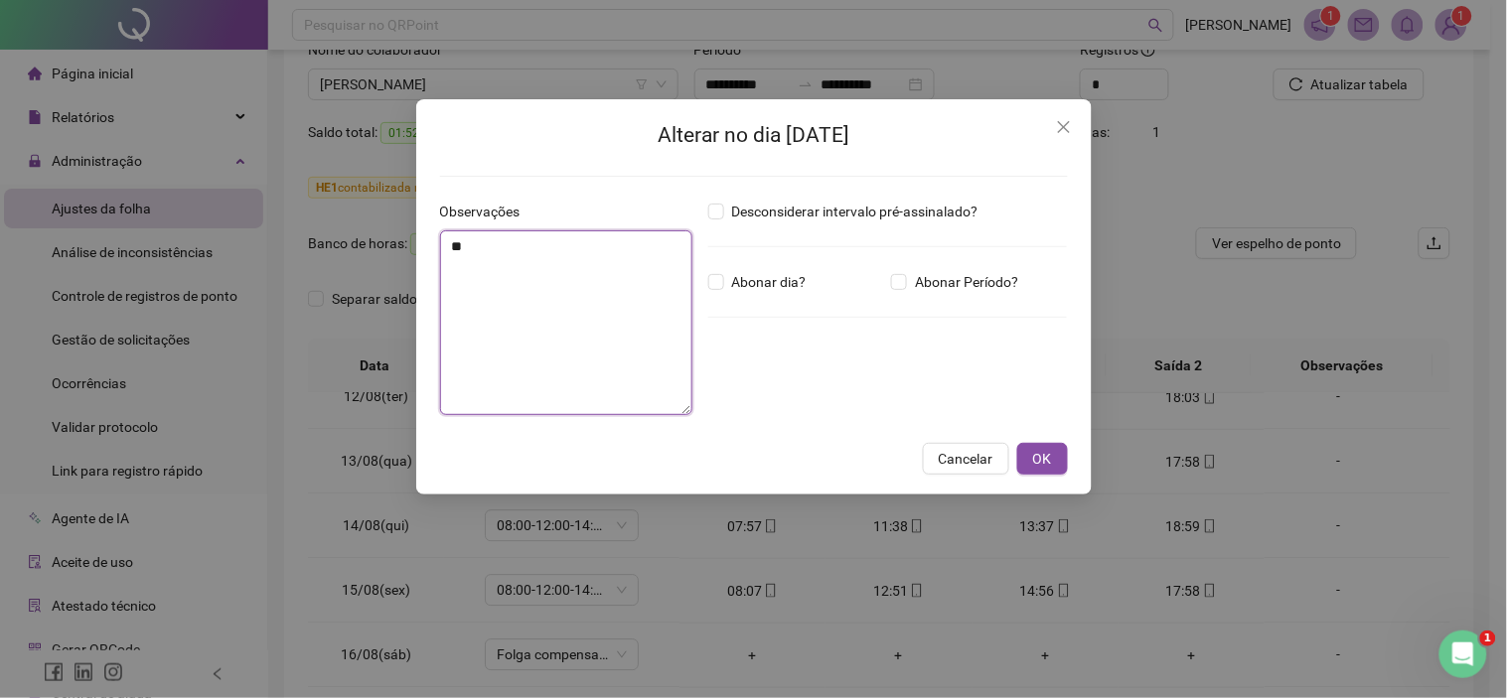
drag, startPoint x: 494, startPoint y: 255, endPoint x: 435, endPoint y: 250, distance: 58.8
click at [435, 250] on div "Observações **" at bounding box center [566, 316] width 268 height 230
type textarea "**"
click at [1039, 461] on span "OK" at bounding box center [1042, 459] width 19 height 22
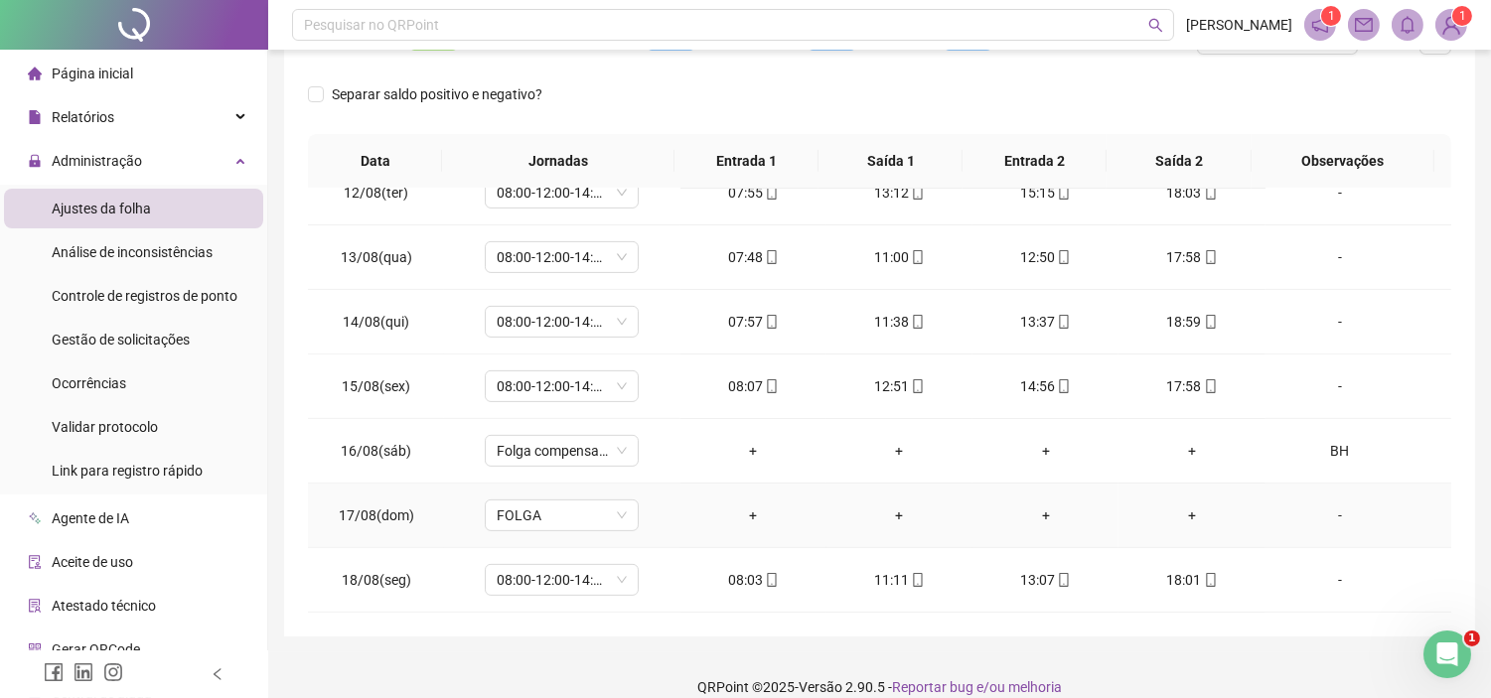
scroll to position [371, 0]
